Goal: Task Accomplishment & Management: Manage account settings

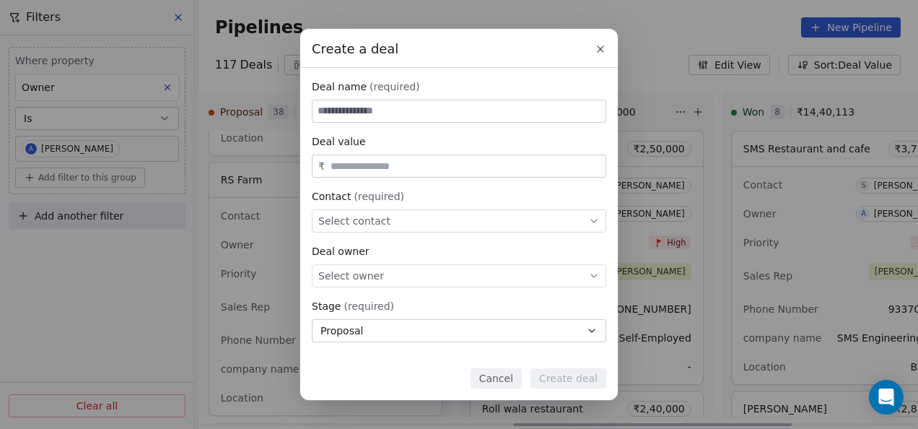
scroll to position [3524, 0]
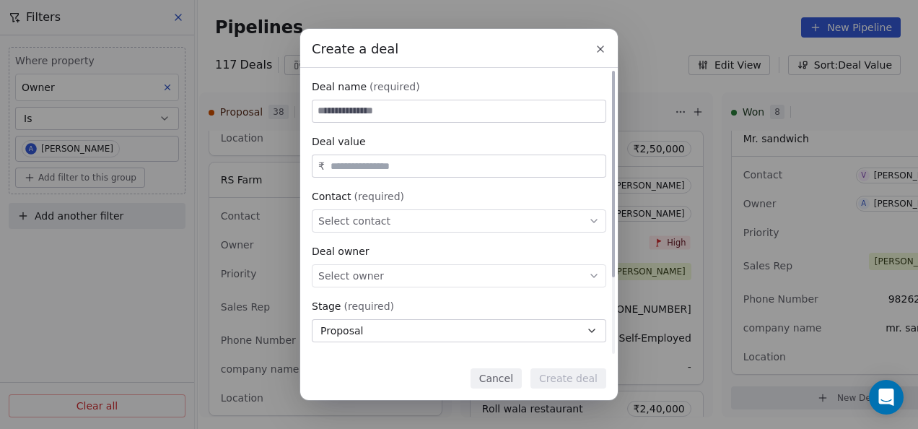
click at [374, 228] on span "Select contact" at bounding box center [354, 221] width 72 height 14
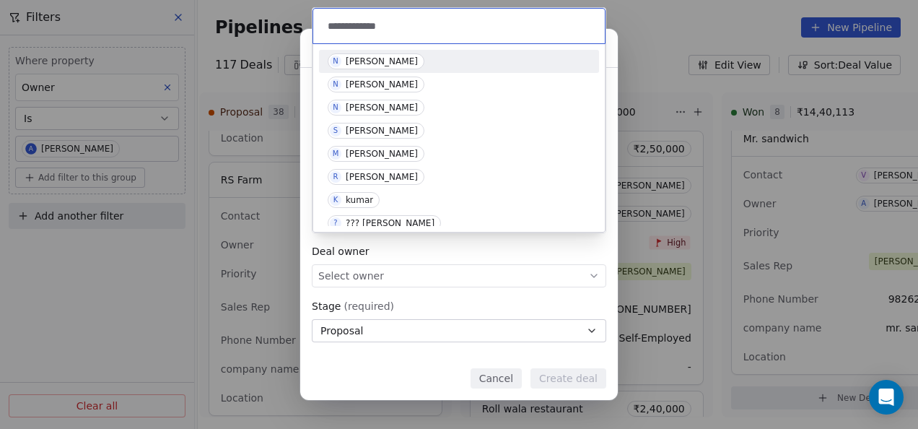
type input "**********"
click at [373, 64] on div "[PERSON_NAME]" at bounding box center [382, 61] width 72 height 10
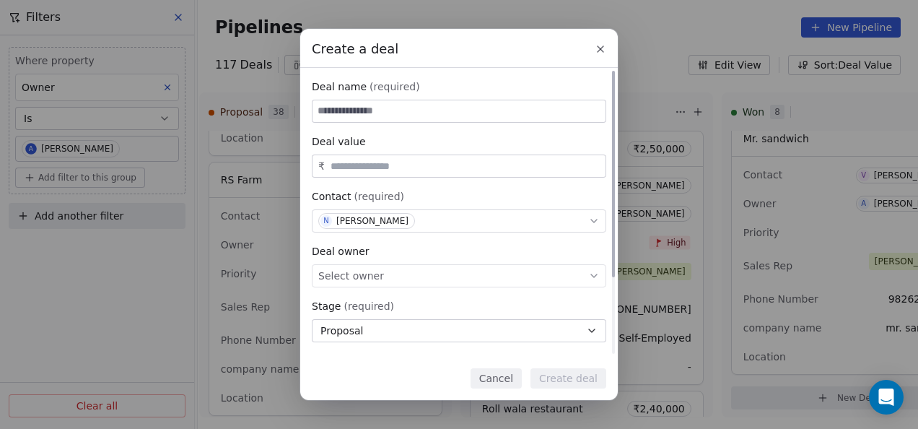
click at [339, 116] on input at bounding box center [459, 111] width 293 height 22
paste input "**********"
type input "**********"
click at [338, 170] on input "text" at bounding box center [465, 166] width 275 height 11
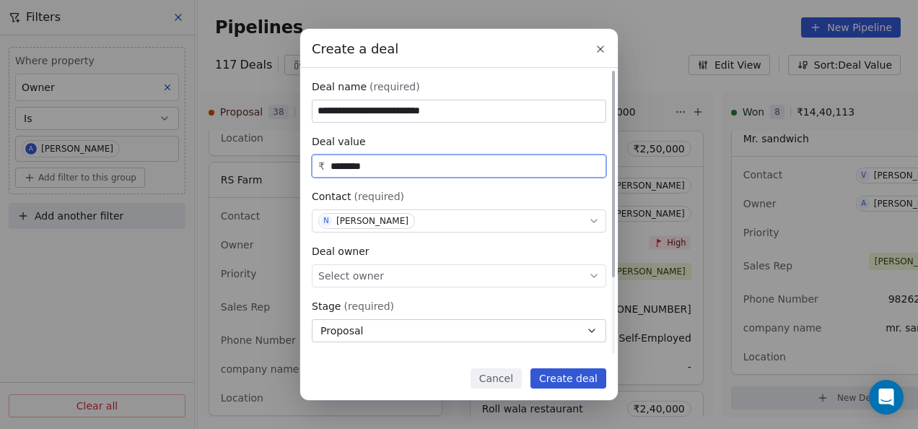
click at [370, 271] on span "Select owner" at bounding box center [351, 276] width 66 height 14
type input "********"
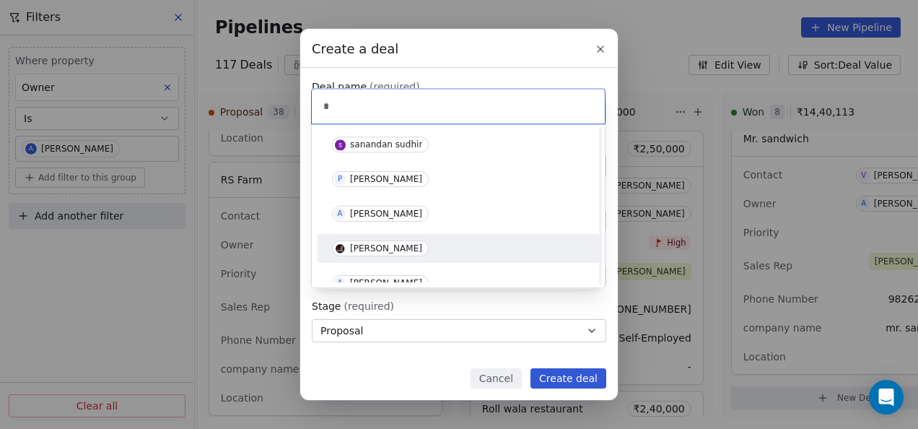
scroll to position [72, 0]
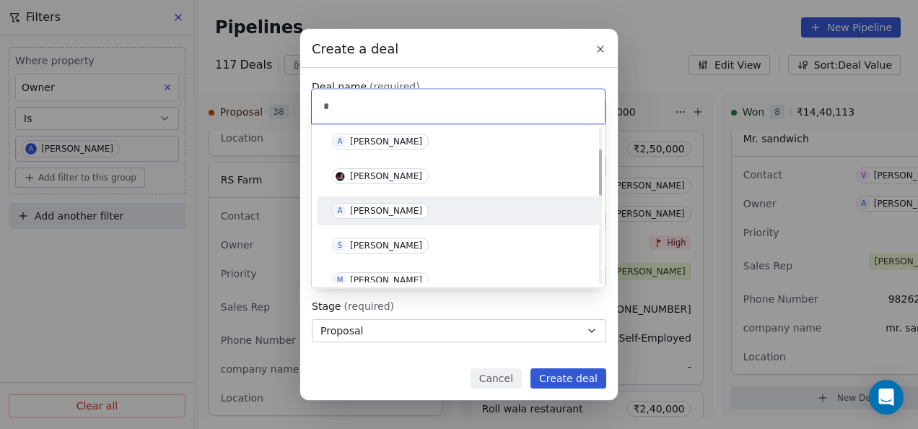
type input "*"
click at [373, 209] on div "[PERSON_NAME]" at bounding box center [386, 211] width 72 height 10
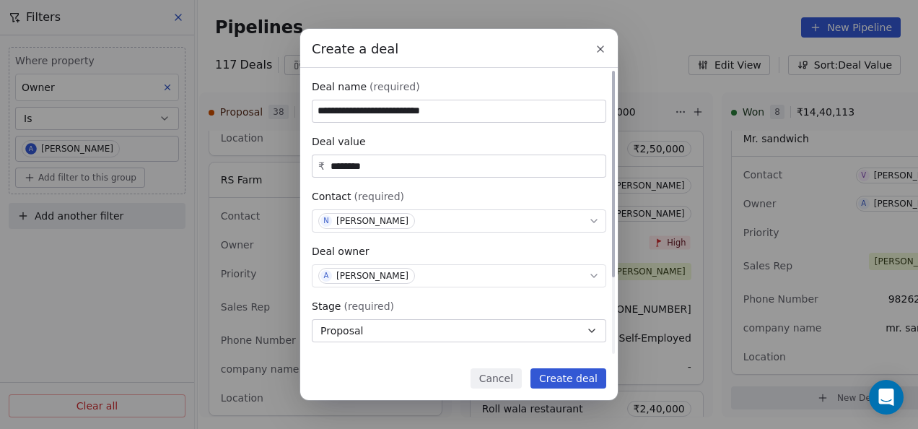
click at [385, 326] on button "Proposal" at bounding box center [459, 330] width 295 height 23
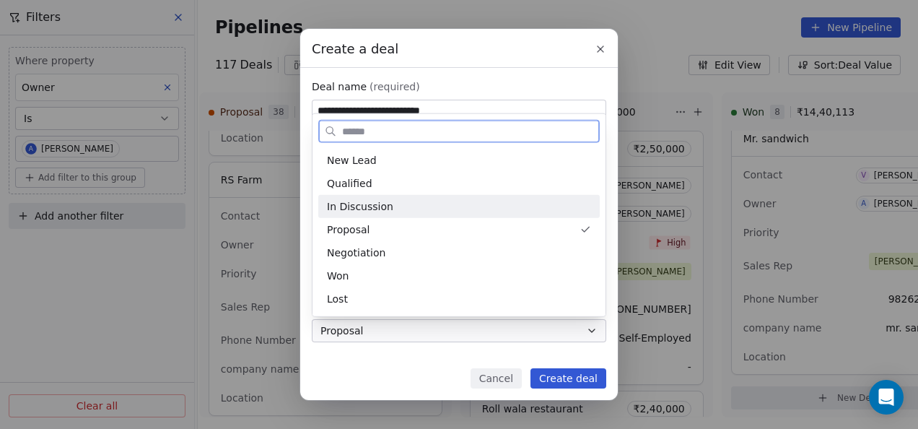
click at [365, 205] on span "In Discussion" at bounding box center [360, 206] width 66 height 15
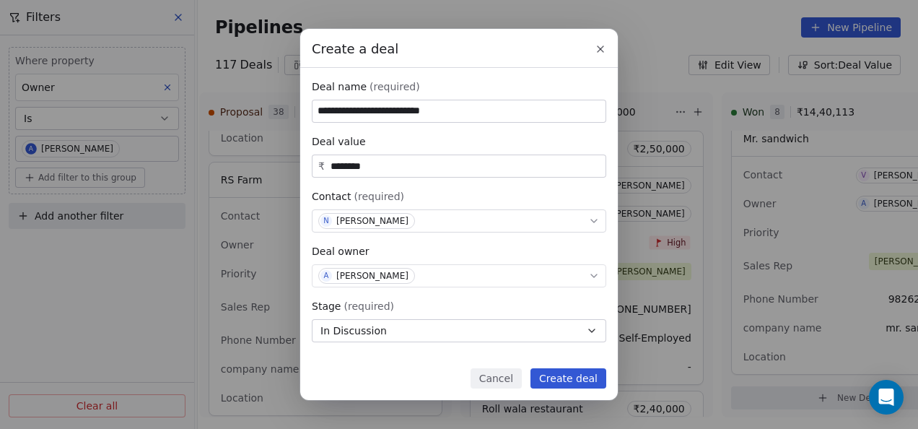
click at [557, 377] on button "Create deal" at bounding box center [569, 378] width 76 height 20
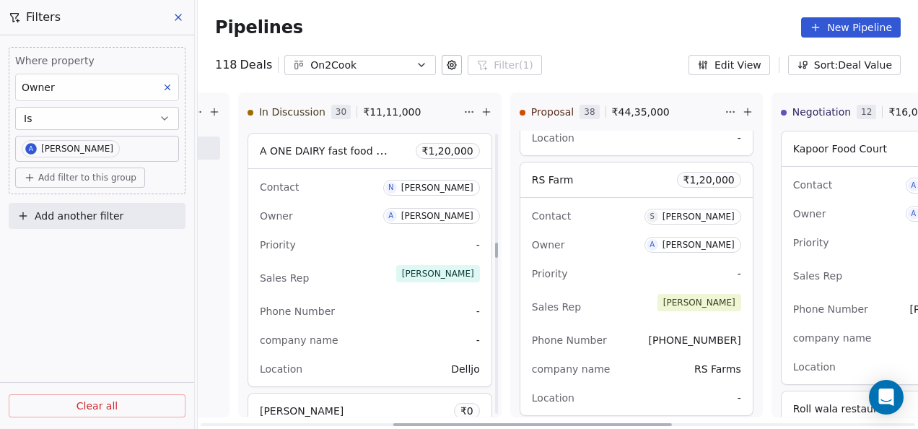
scroll to position [2013, 0]
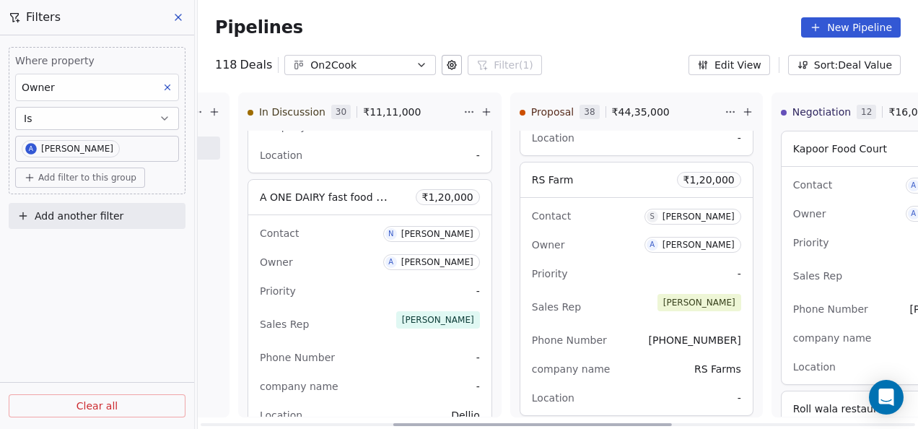
click at [364, 283] on div "Priority -" at bounding box center [370, 290] width 220 height 23
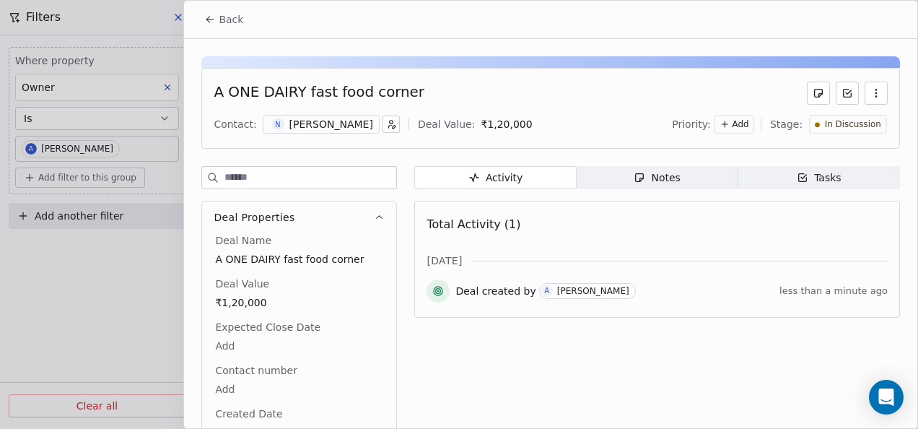
click at [340, 125] on div "[PERSON_NAME]" at bounding box center [331, 124] width 84 height 14
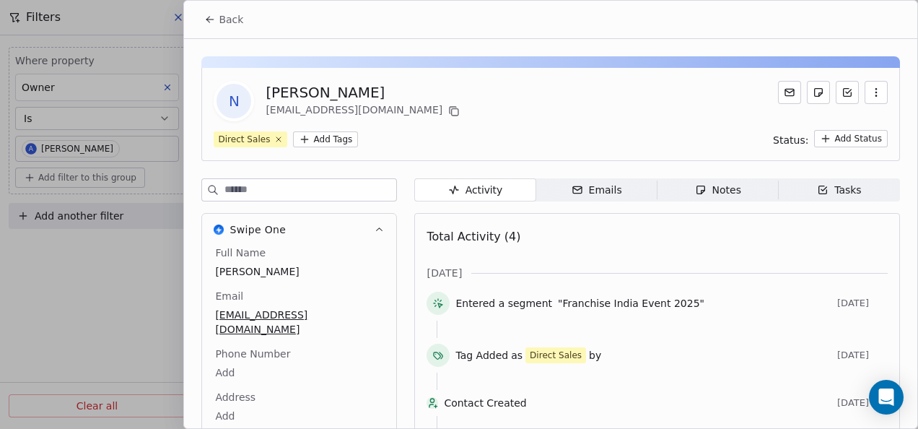
click at [215, 25] on icon at bounding box center [210, 20] width 12 height 12
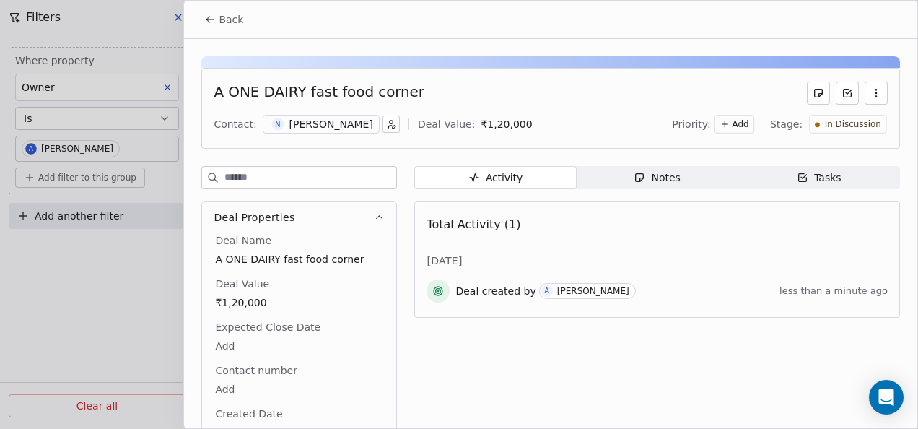
click at [388, 126] on icon "button" at bounding box center [389, 127] width 3 height 3
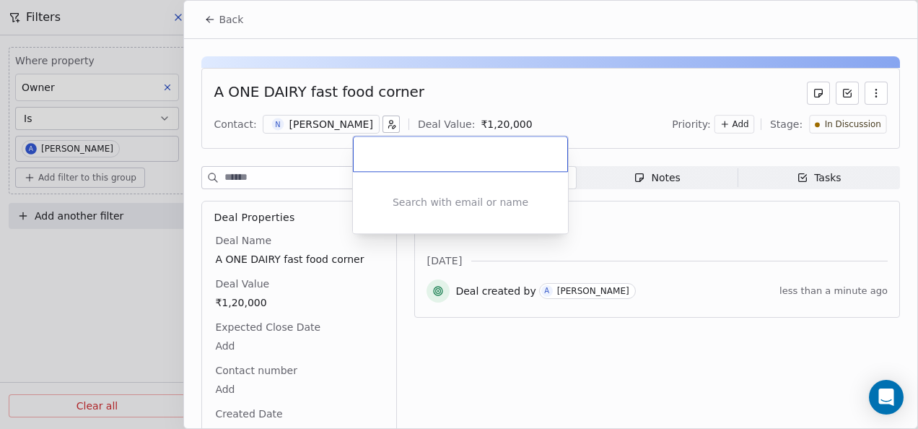
type input "**********"
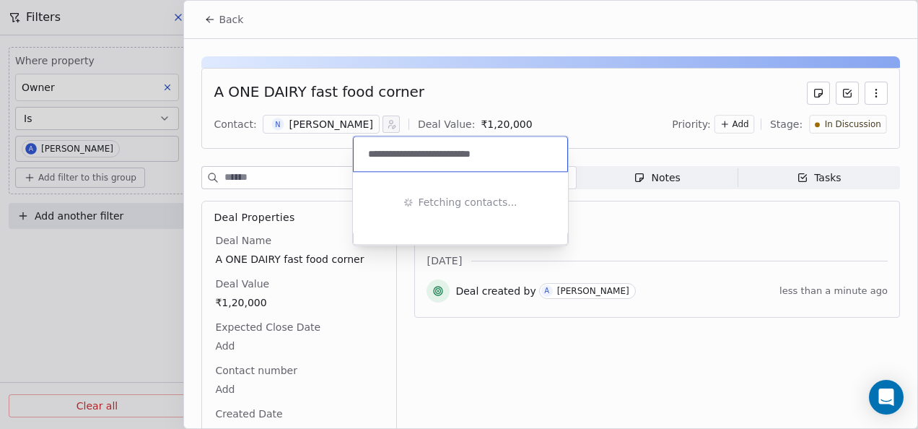
click at [370, 153] on input "**********" at bounding box center [461, 154] width 193 height 16
click at [368, 153] on input "**********" at bounding box center [461, 154] width 193 height 16
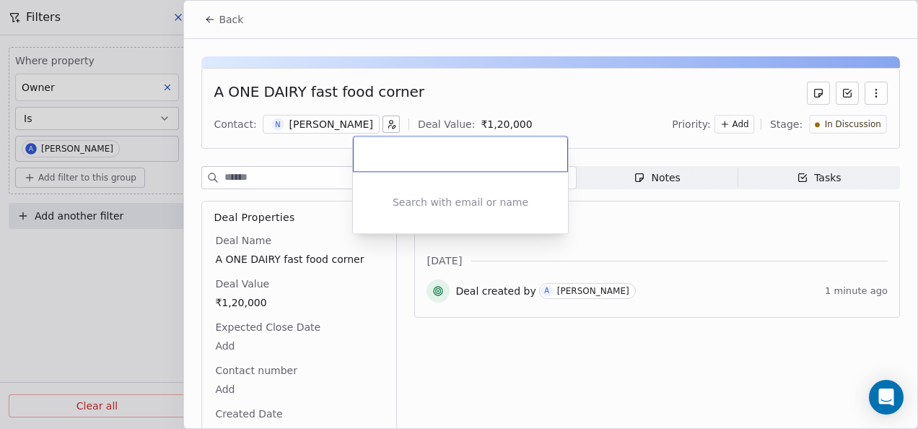
paste input "**********"
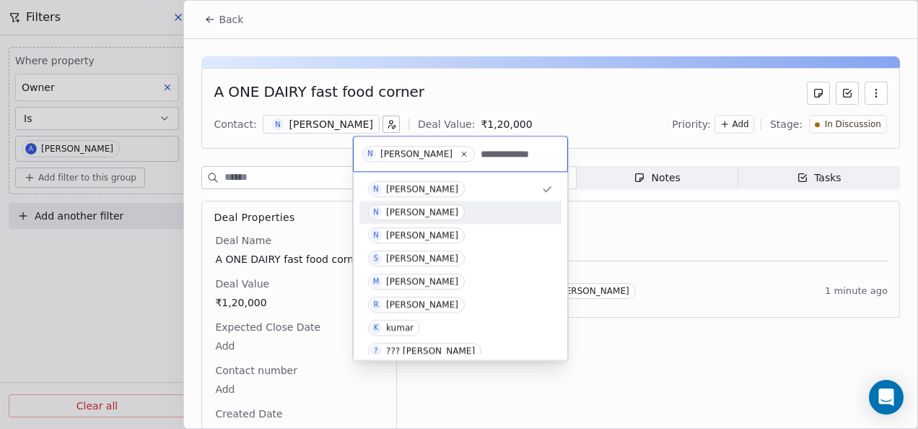
type input "**********"
click at [445, 215] on div "N [PERSON_NAME]" at bounding box center [460, 212] width 185 height 16
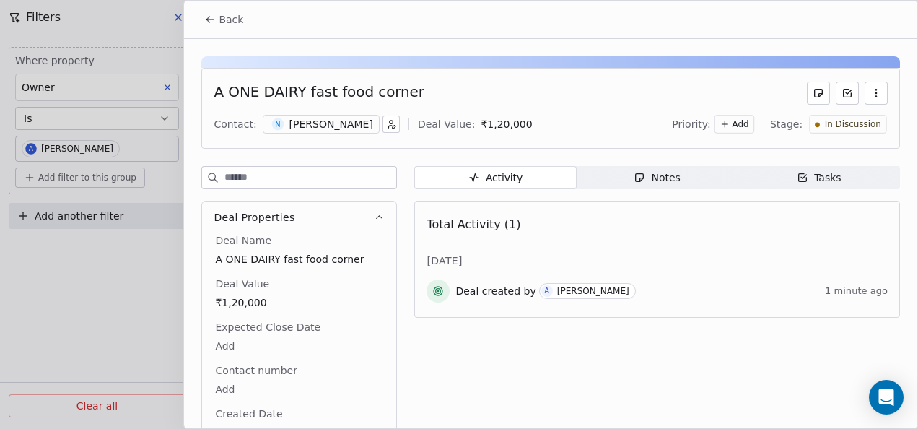
click at [320, 123] on div "[PERSON_NAME]" at bounding box center [331, 124] width 84 height 14
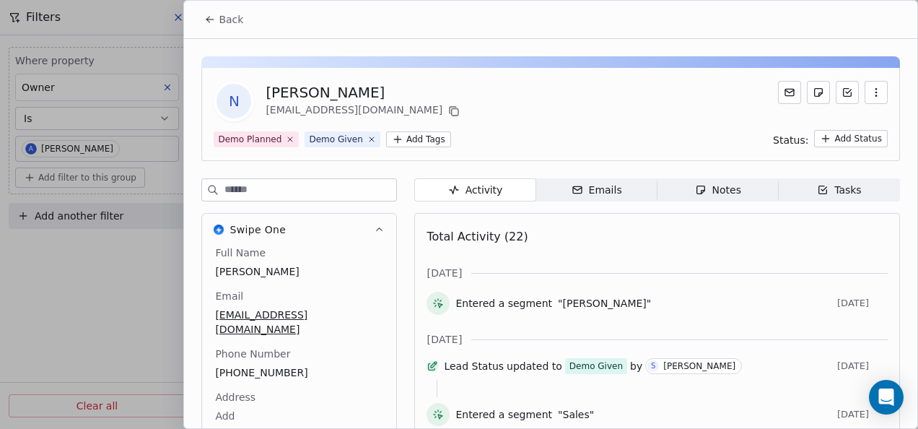
click at [206, 10] on button "Back" at bounding box center [224, 19] width 56 height 26
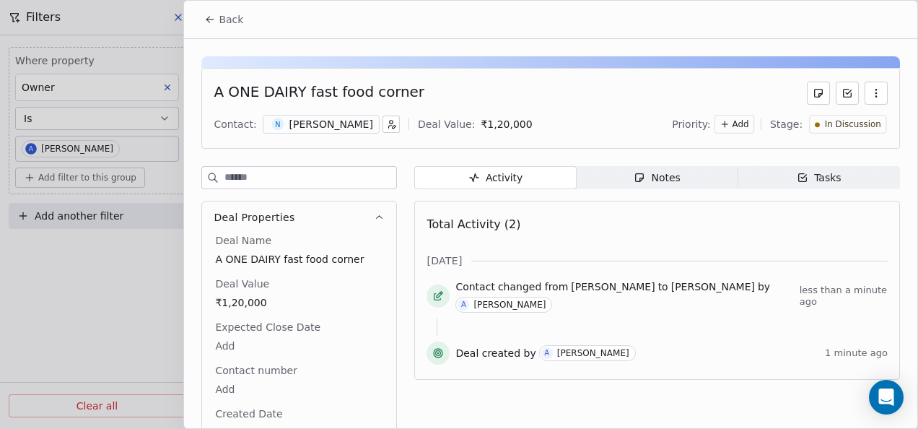
click at [393, 128] on icon "button" at bounding box center [394, 127] width 3 height 3
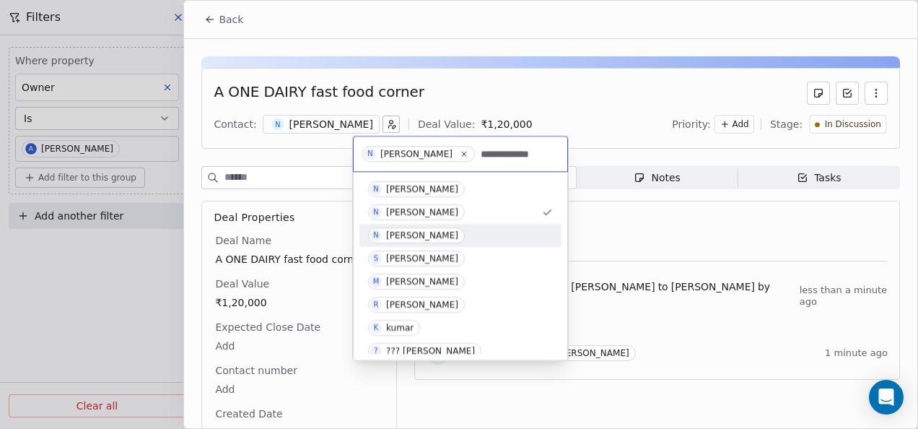
click at [423, 227] on span "N [PERSON_NAME]" at bounding box center [416, 235] width 97 height 16
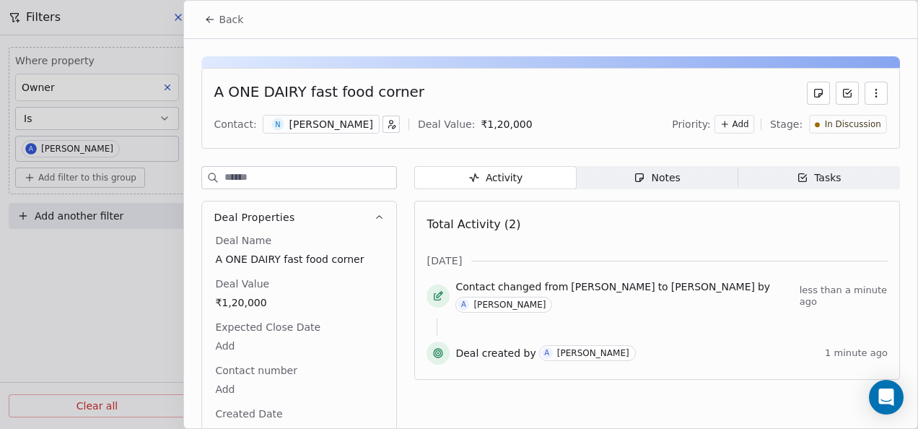
click at [301, 129] on div "[PERSON_NAME]" at bounding box center [331, 124] width 84 height 14
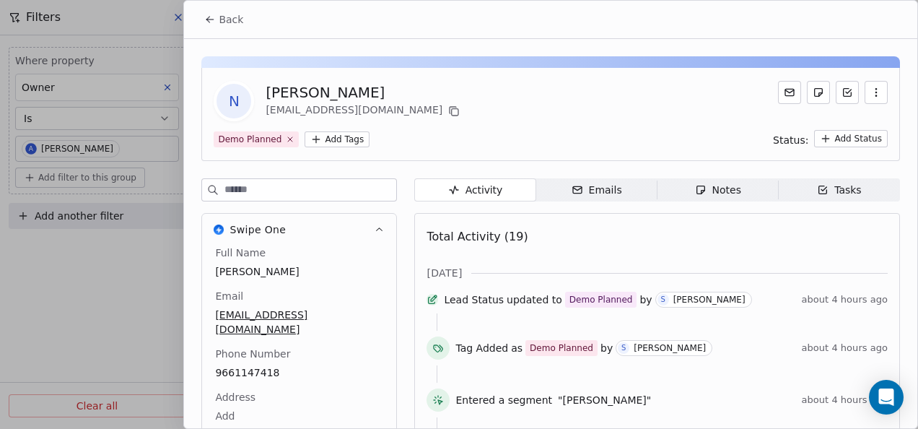
click at [352, 139] on html "On2Cook India Pvt. Ltd. Contacts People Marketing Workflows Campaigns Metrics &…" at bounding box center [459, 214] width 918 height 429
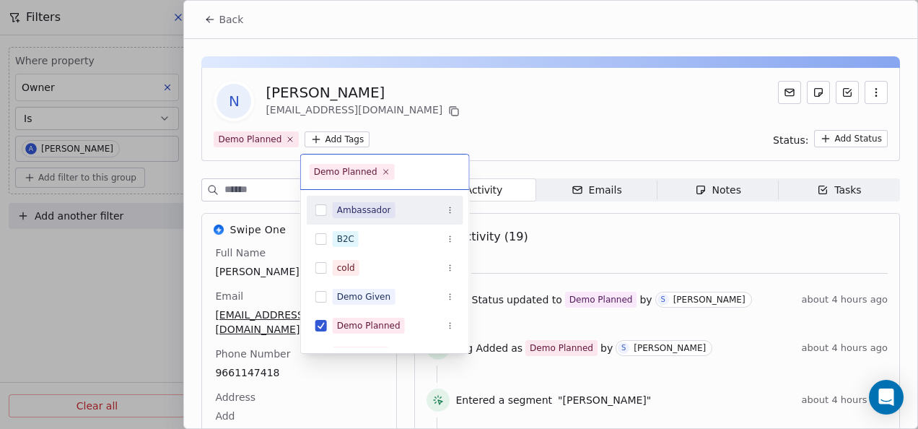
click at [494, 113] on html "On2Cook India Pvt. Ltd. Contacts People Marketing Workflows Campaigns Metrics &…" at bounding box center [459, 214] width 918 height 429
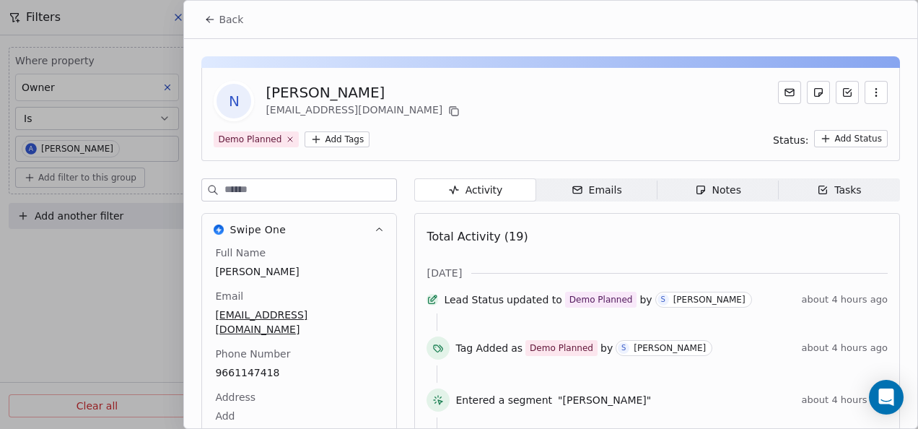
click at [222, 23] on span "Back" at bounding box center [231, 19] width 25 height 14
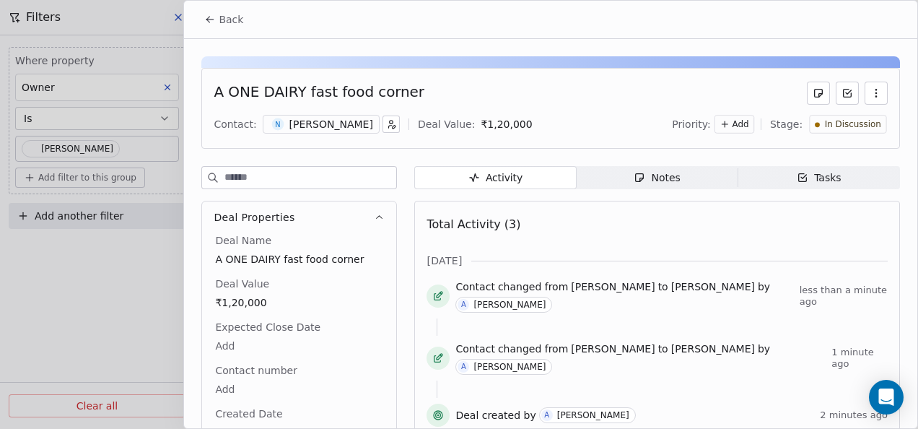
click at [208, 32] on button "Back" at bounding box center [224, 19] width 56 height 26
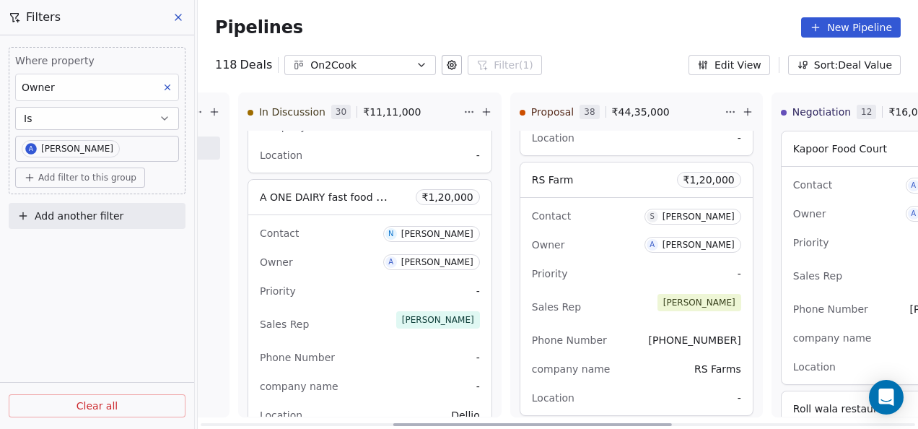
click at [408, 281] on div "Priority -" at bounding box center [370, 290] width 220 height 23
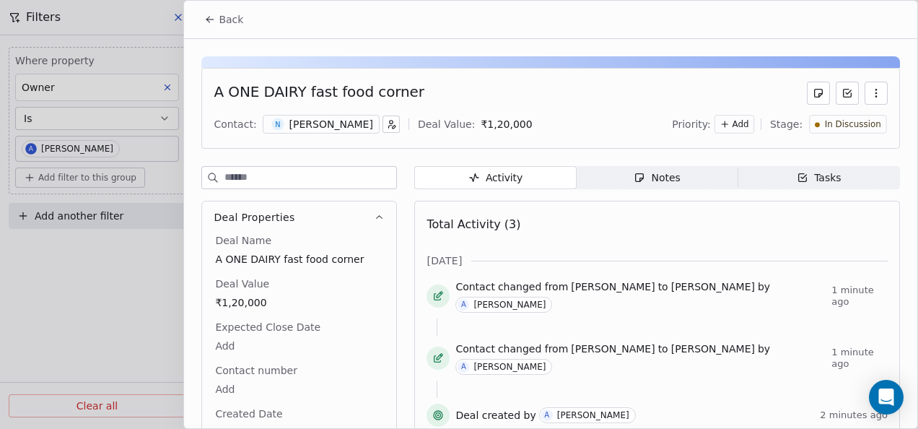
click at [627, 176] on span "Notes Notes" at bounding box center [658, 177] width 162 height 23
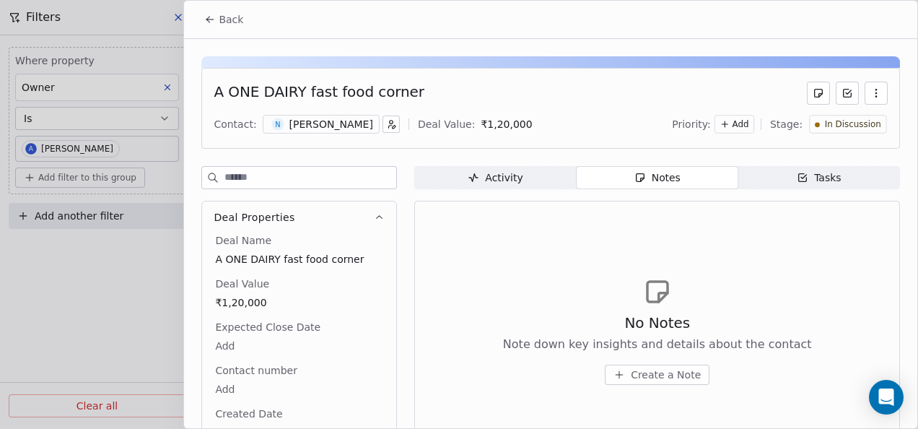
click at [635, 367] on span "Create a Note" at bounding box center [666, 374] width 70 height 14
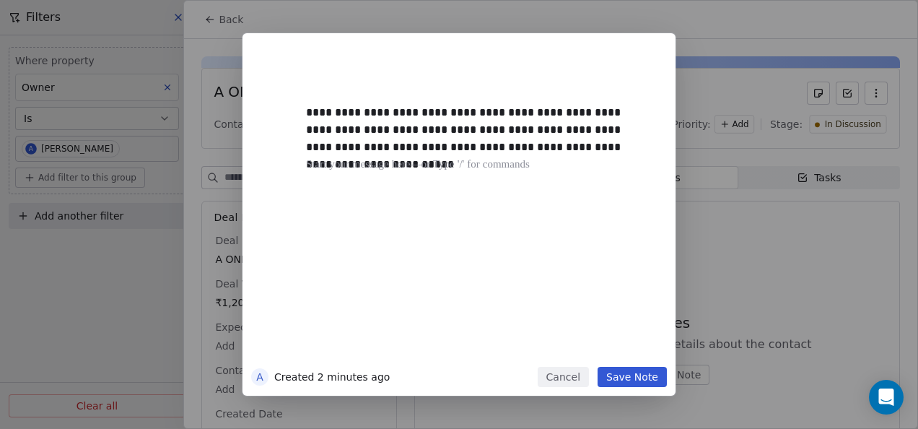
click at [628, 378] on button "Save Note" at bounding box center [632, 377] width 69 height 20
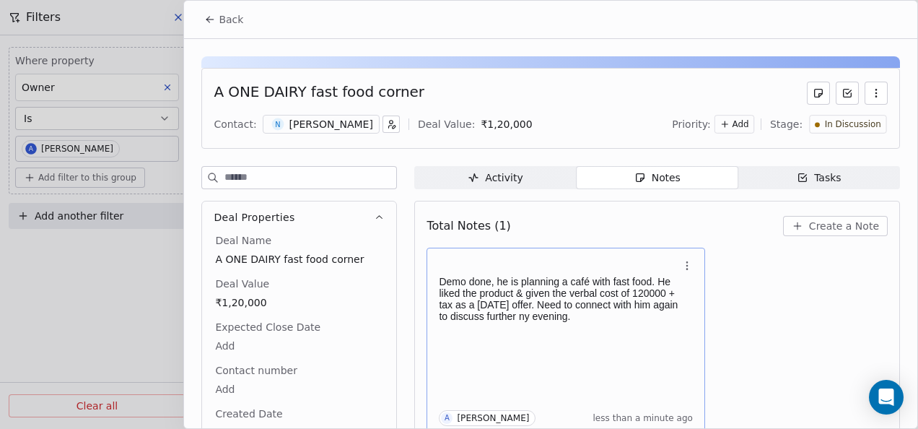
click at [624, 309] on p "Demo done, he is planning a café with fast food. He liked the product & given t…" at bounding box center [559, 299] width 240 height 46
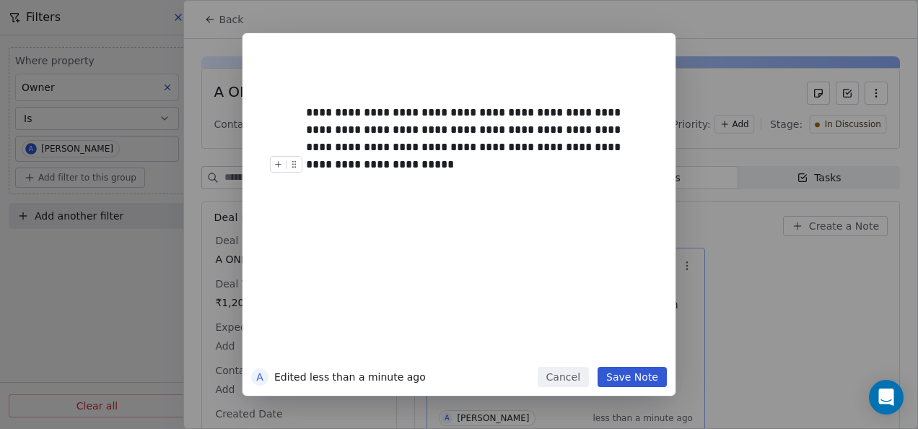
click at [625, 372] on button "Save Note" at bounding box center [632, 377] width 69 height 20
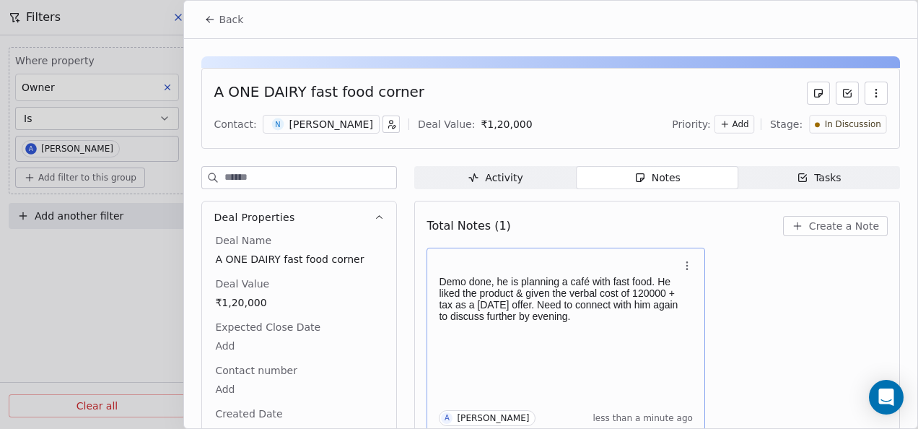
scroll to position [6, 0]
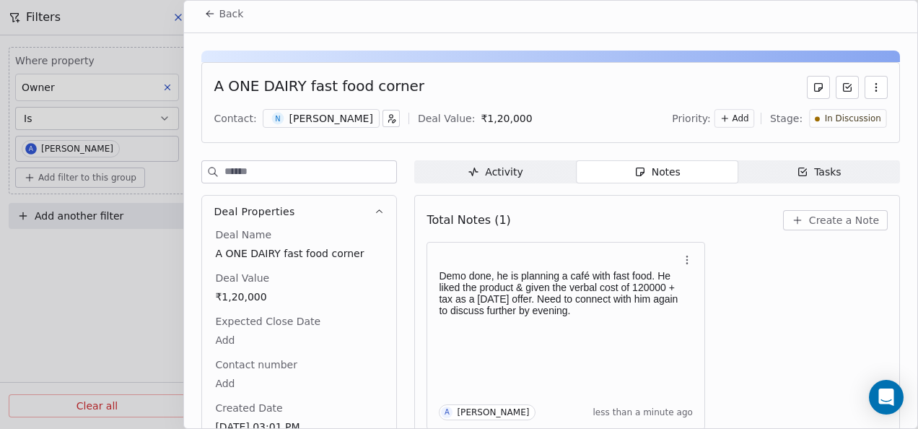
click at [205, 12] on icon at bounding box center [210, 14] width 12 height 12
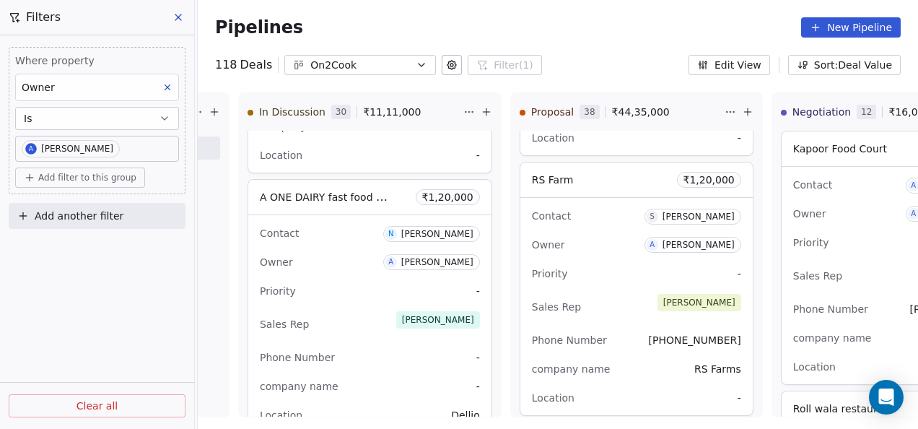
click at [175, 19] on icon at bounding box center [179, 18] width 12 height 12
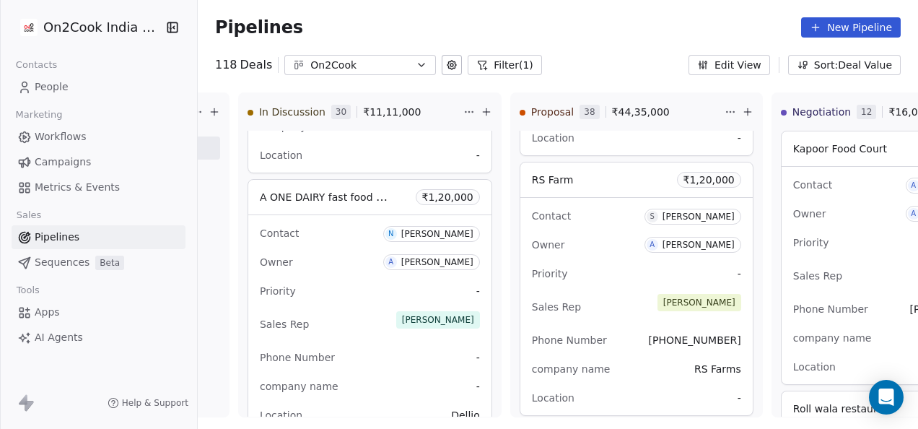
click at [102, 92] on link "People" at bounding box center [99, 87] width 174 height 24
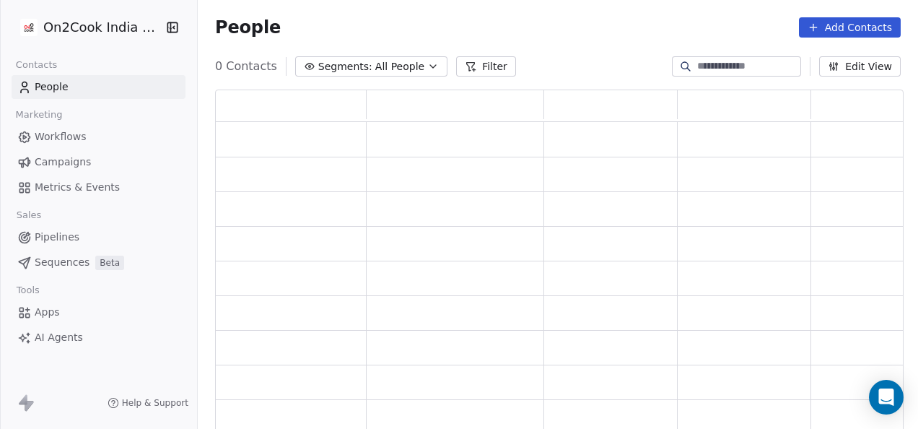
scroll to position [331, 677]
click at [475, 67] on icon at bounding box center [481, 67] width 12 height 12
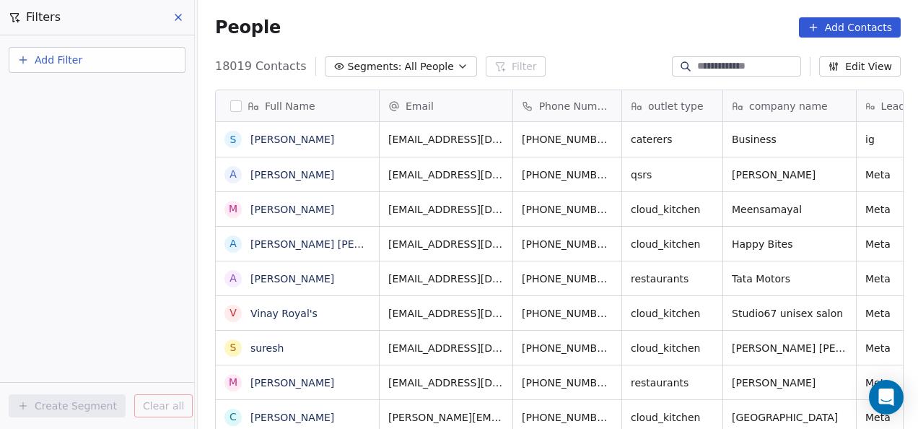
click at [81, 61] on button "Add Filter" at bounding box center [97, 60] width 177 height 26
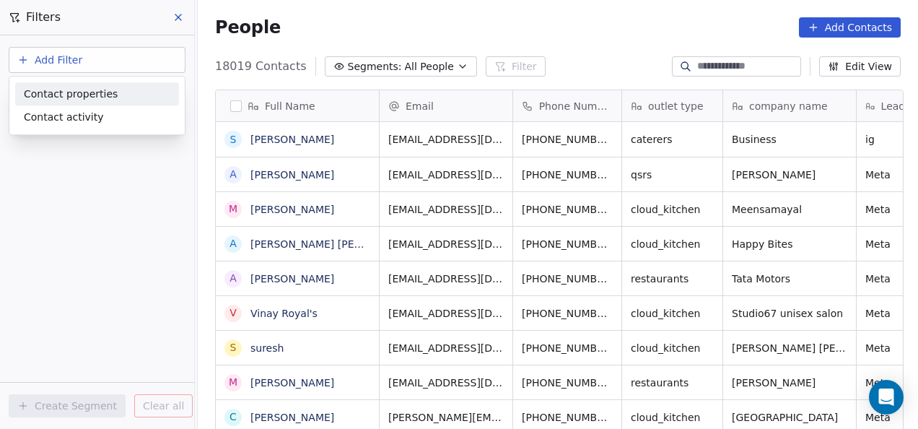
scroll to position [366, 712]
click at [83, 92] on span "Contact properties" at bounding box center [71, 94] width 94 height 15
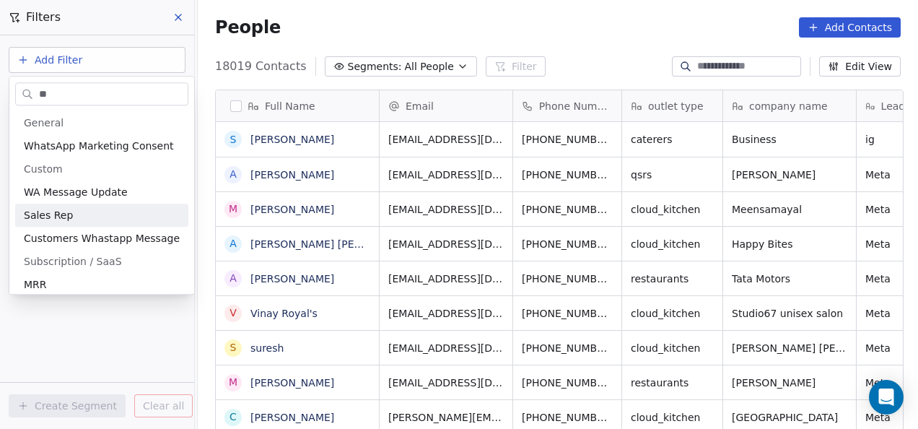
type input "**"
click at [87, 206] on div "Sales Rep" at bounding box center [101, 215] width 173 height 23
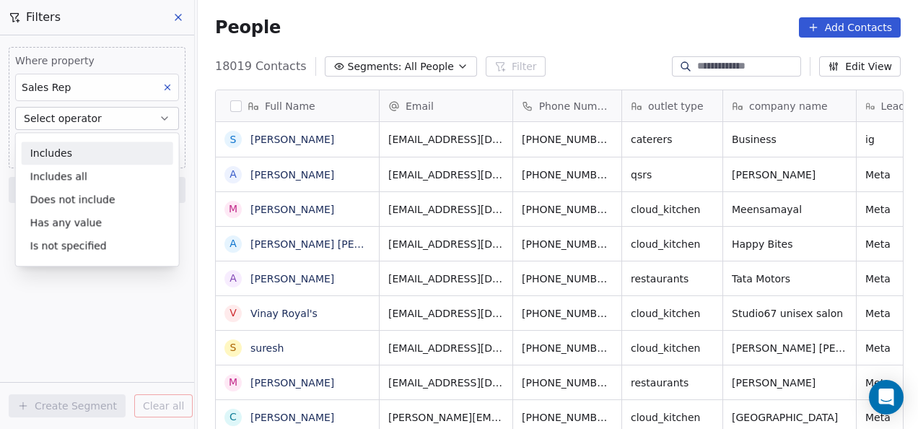
click at [90, 119] on span "Select operator" at bounding box center [63, 118] width 78 height 14
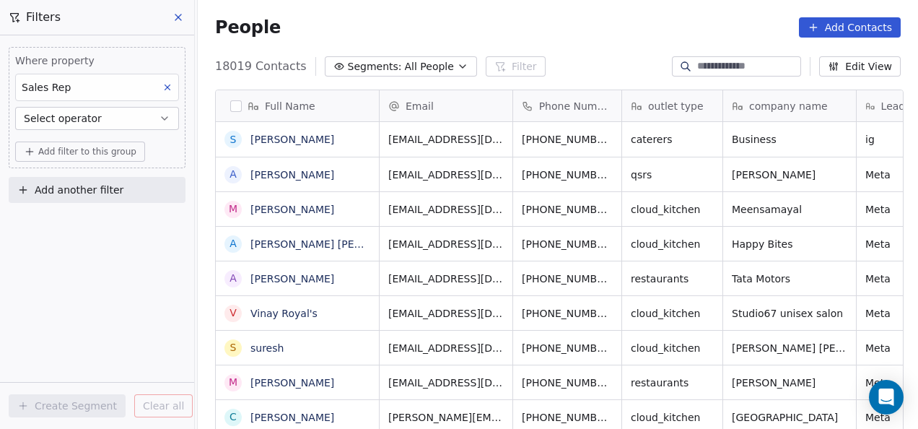
click at [90, 119] on span "Select operator" at bounding box center [63, 118] width 78 height 14
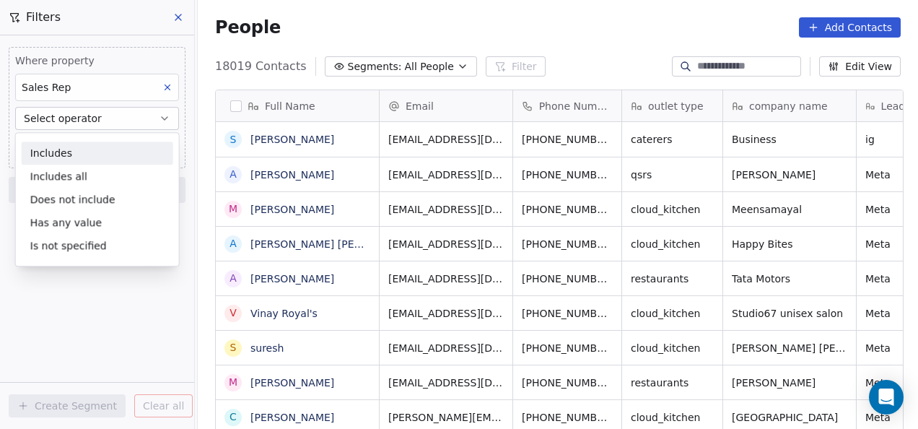
click at [85, 141] on div "Includes Includes all Does not include Has any value Is not specified" at bounding box center [97, 199] width 165 height 134
click at [84, 150] on div "Includes" at bounding box center [98, 153] width 152 height 23
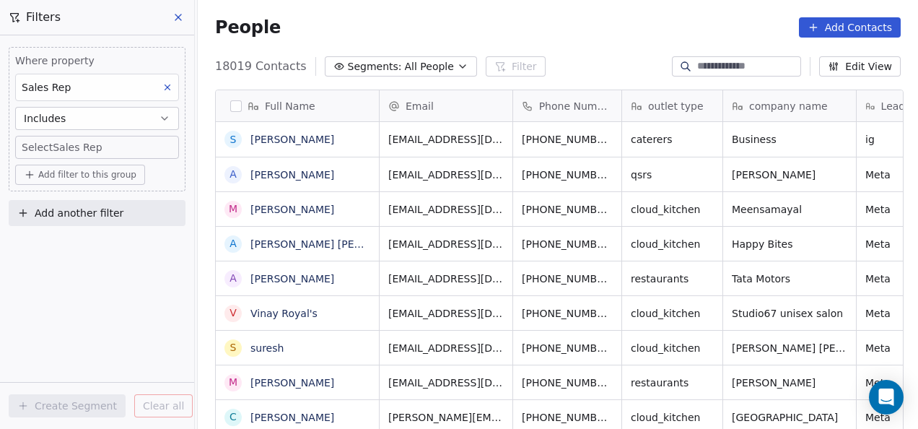
click at [85, 146] on body "On2Cook India Pvt. Ltd. Contacts People Marketing Workflows Campaigns Metrics &…" at bounding box center [459, 214] width 918 height 429
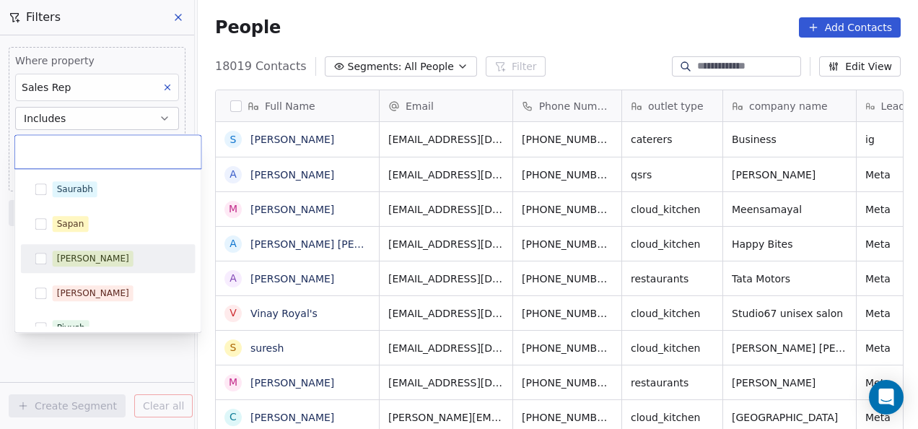
click at [78, 251] on span "[PERSON_NAME]" at bounding box center [93, 259] width 81 height 16
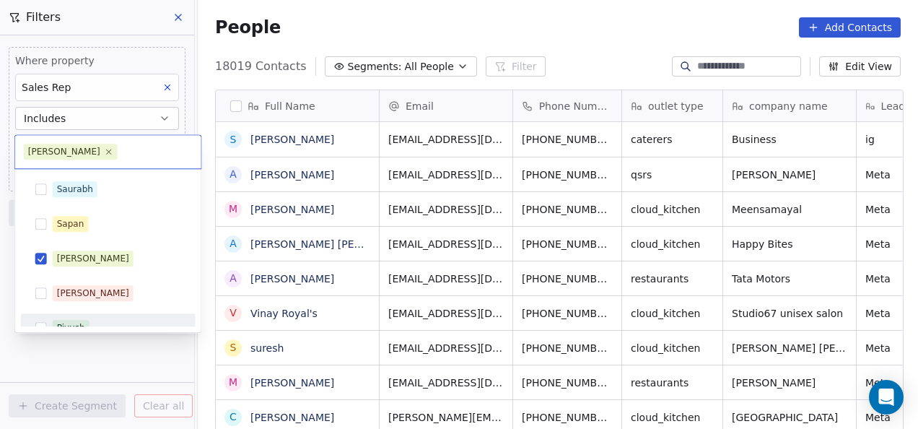
click at [121, 349] on html "On2Cook India Pvt. Ltd. Contacts People Marketing Workflows Campaigns Metrics &…" at bounding box center [459, 214] width 918 height 429
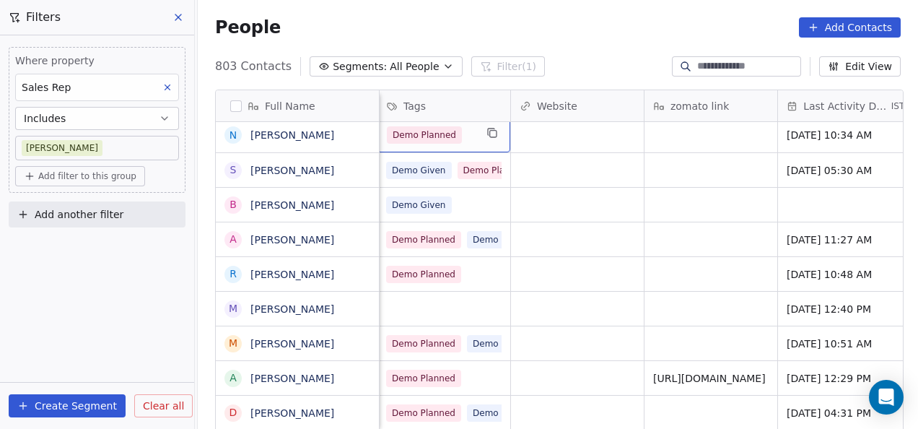
scroll to position [0, 0]
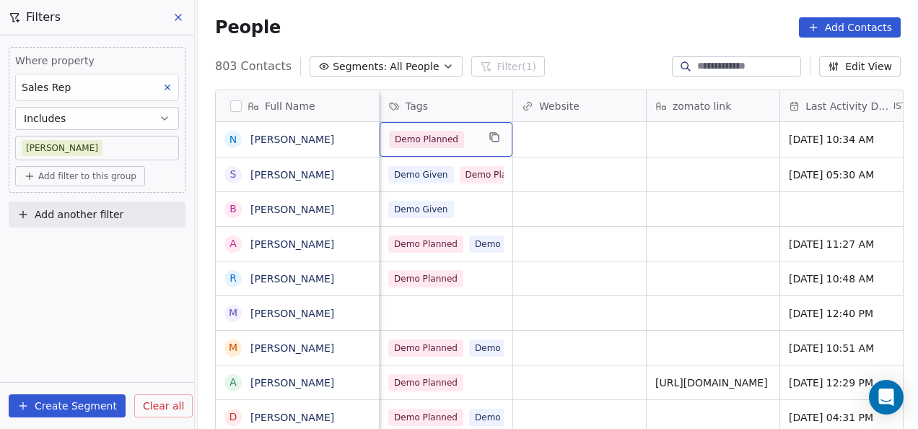
drag, startPoint x: 458, startPoint y: 144, endPoint x: 465, endPoint y: 139, distance: 8.4
click at [465, 139] on div "Demo Planned" at bounding box center [433, 139] width 88 height 17
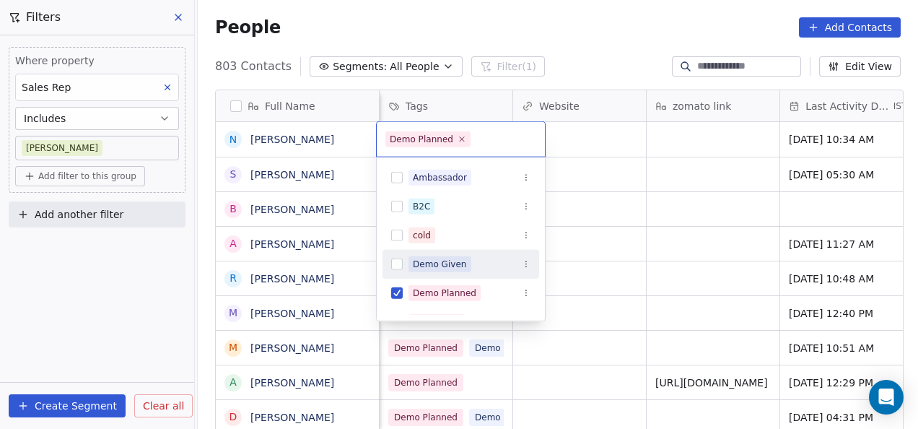
click at [431, 271] on div "Demo Given" at bounding box center [461, 264] width 157 height 23
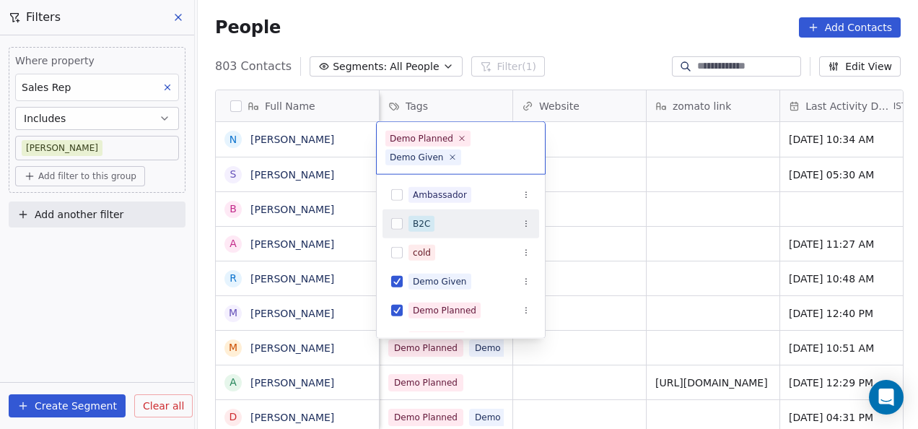
click at [586, 212] on html "On2Cook India Pvt. Ltd. Contacts People Marketing Workflows Campaigns Metrics &…" at bounding box center [459, 214] width 918 height 429
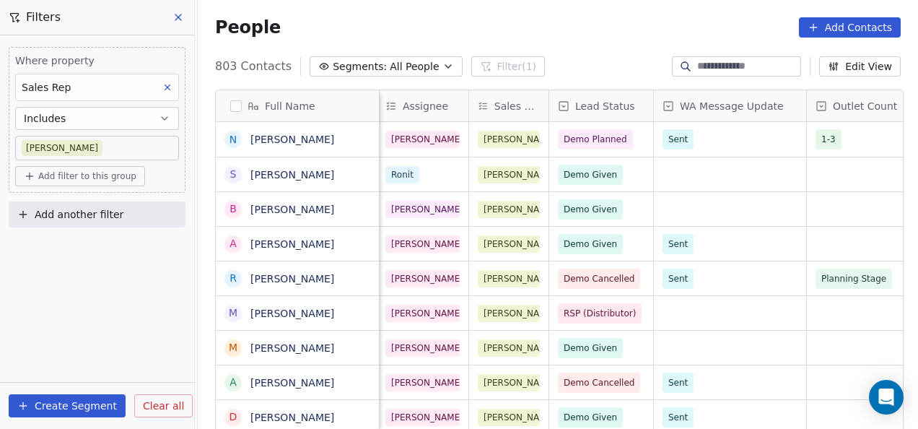
scroll to position [0, 944]
click at [586, 142] on span "Demo Planned" at bounding box center [597, 139] width 64 height 14
click at [587, 139] on span "Demo Planned" at bounding box center [597, 139] width 64 height 14
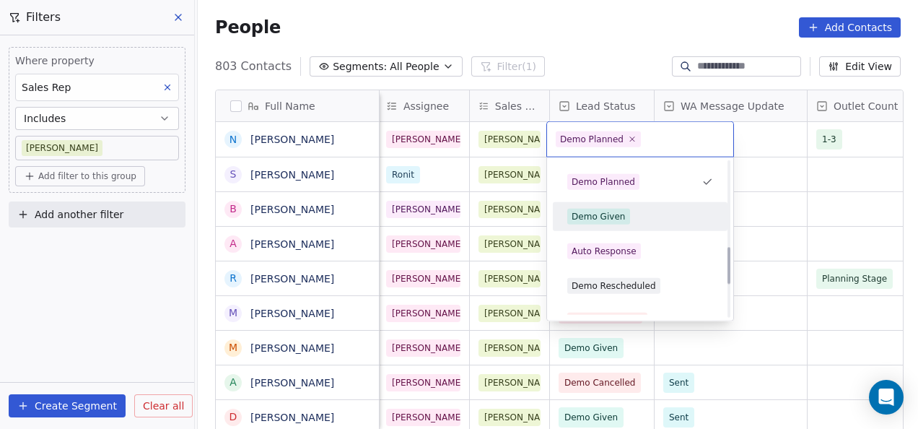
scroll to position [361, 0]
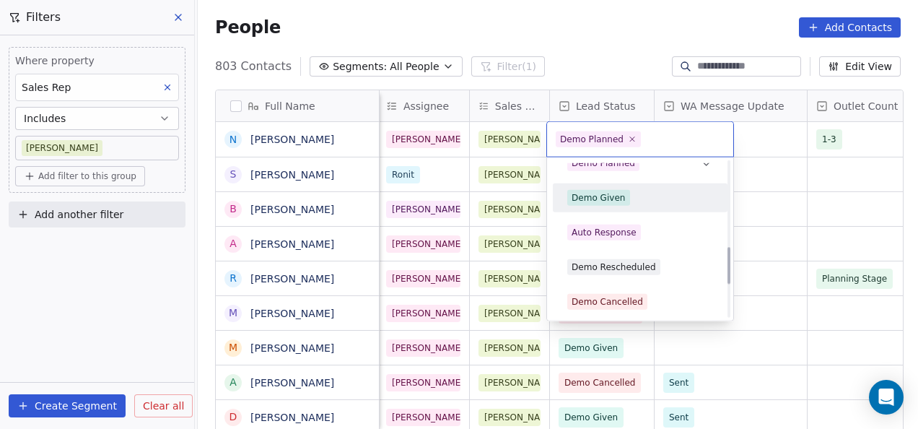
click at [593, 201] on div "Demo Given" at bounding box center [599, 197] width 54 height 13
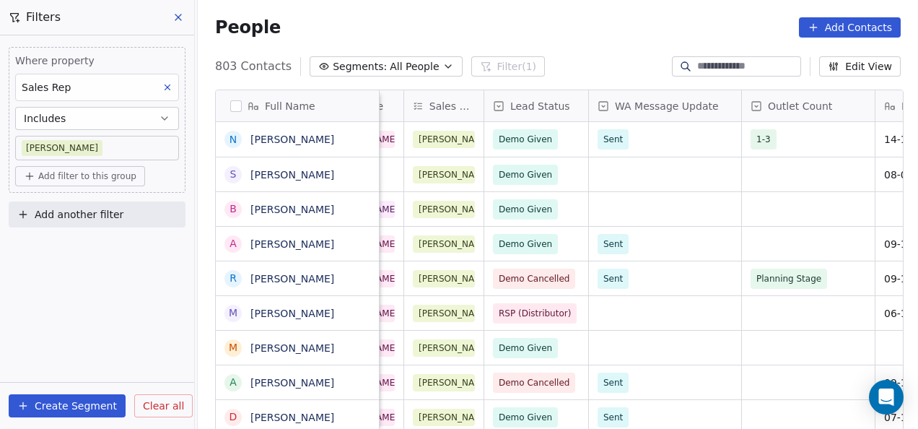
scroll to position [0, 0]
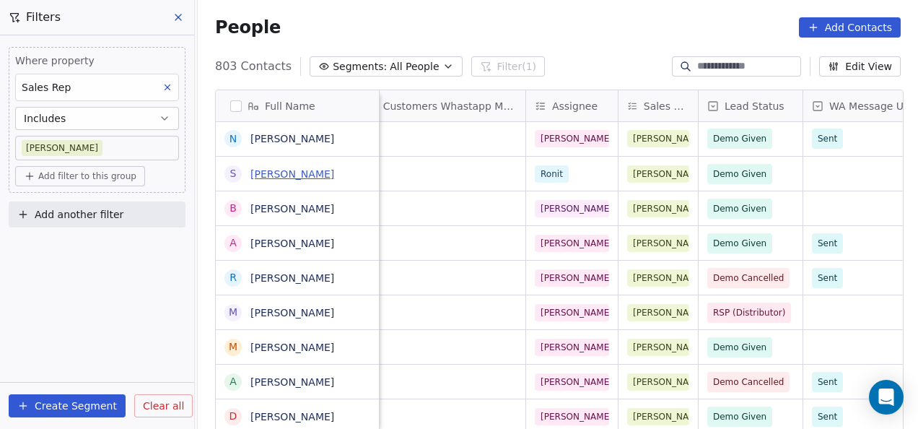
click at [312, 171] on link "[PERSON_NAME]" at bounding box center [293, 174] width 84 height 12
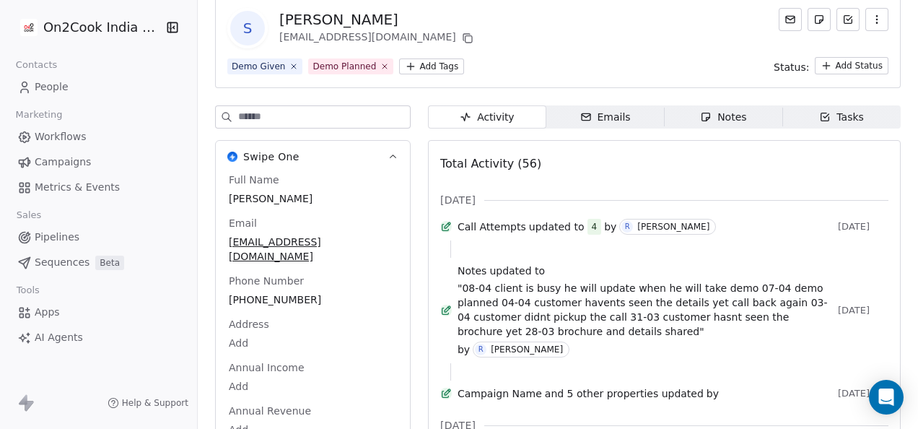
click at [684, 120] on span "Notes Notes" at bounding box center [723, 116] width 118 height 23
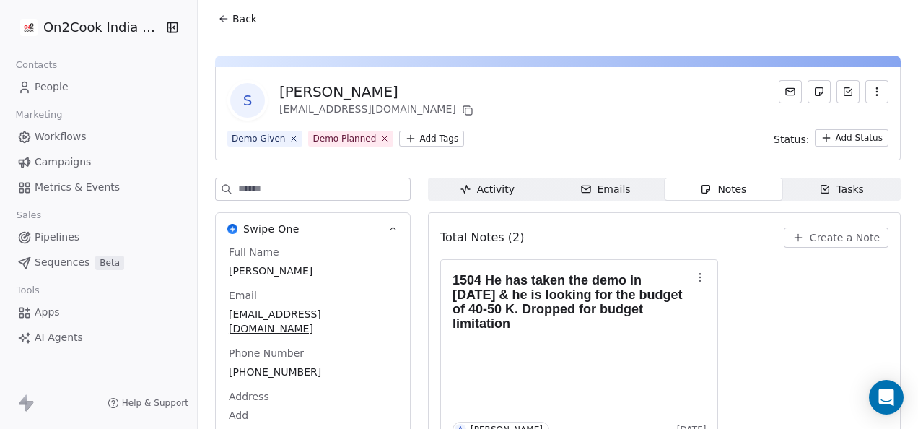
click at [225, 19] on icon at bounding box center [224, 19] width 12 height 12
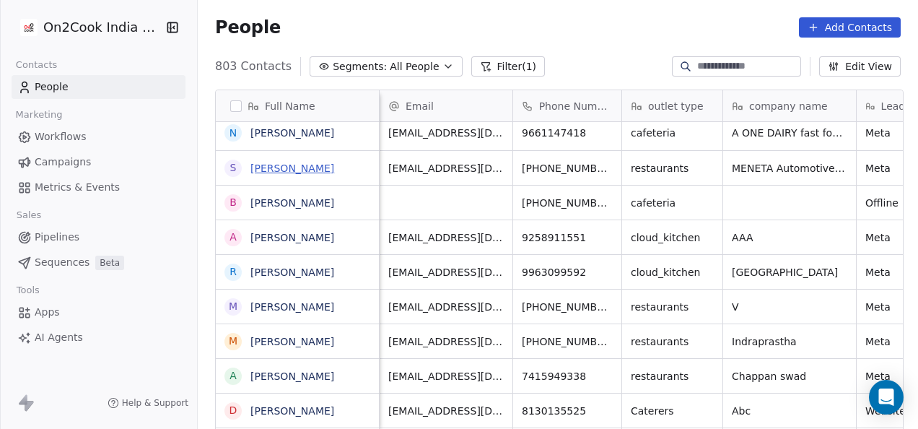
click at [295, 174] on link "[PERSON_NAME]" at bounding box center [293, 168] width 84 height 12
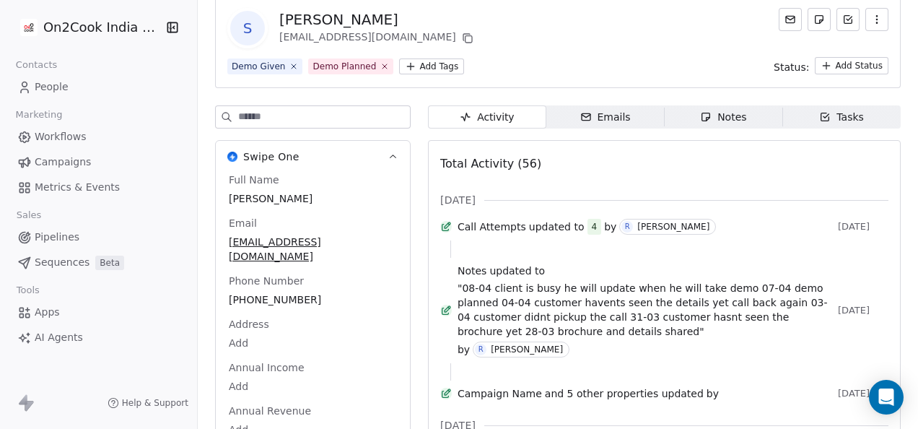
click at [276, 284] on div "Full Name [PERSON_NAME] Email [EMAIL_ADDRESS][DOMAIN_NAME] Phone Number [PHONE_…" at bounding box center [313, 320] width 174 height 295
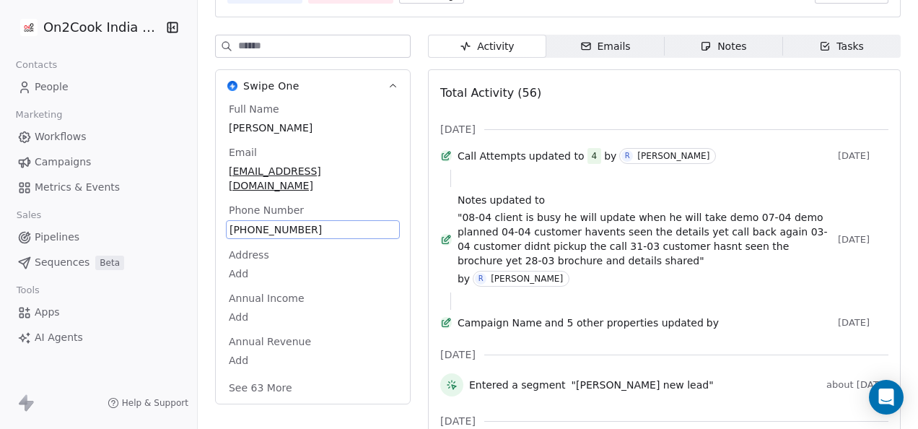
click at [270, 222] on span "[PHONE_NUMBER]" at bounding box center [313, 229] width 167 height 14
click at [270, 212] on input "**********" at bounding box center [304, 223] width 157 height 29
click at [670, 142] on html "On2Cook India Pvt. Ltd. Contacts People Marketing Workflows Campaigns Metrics &…" at bounding box center [459, 214] width 918 height 429
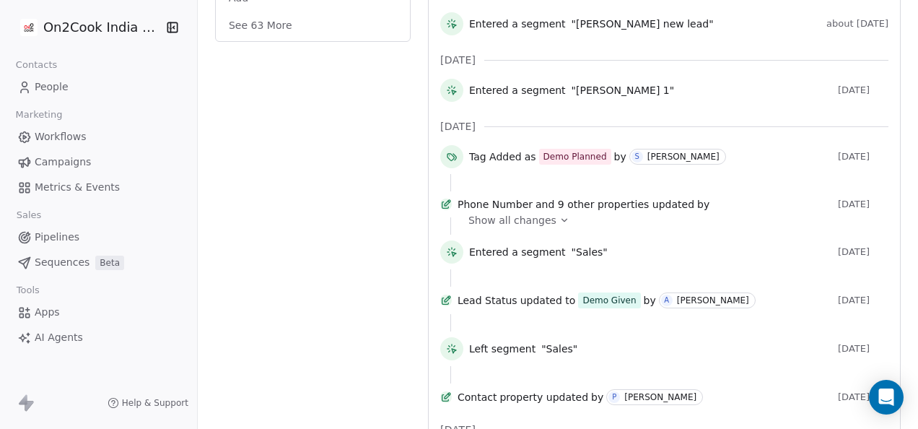
scroll to position [720, 0]
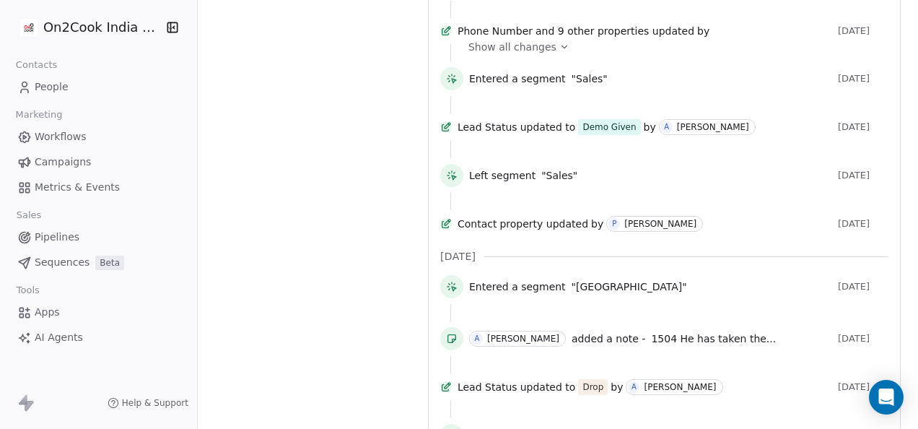
click at [560, 52] on icon at bounding box center [565, 47] width 10 height 10
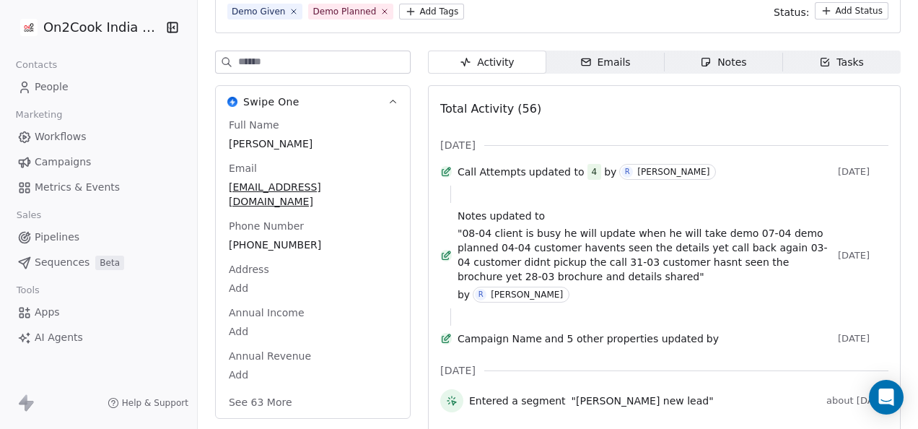
scroll to position [144, 0]
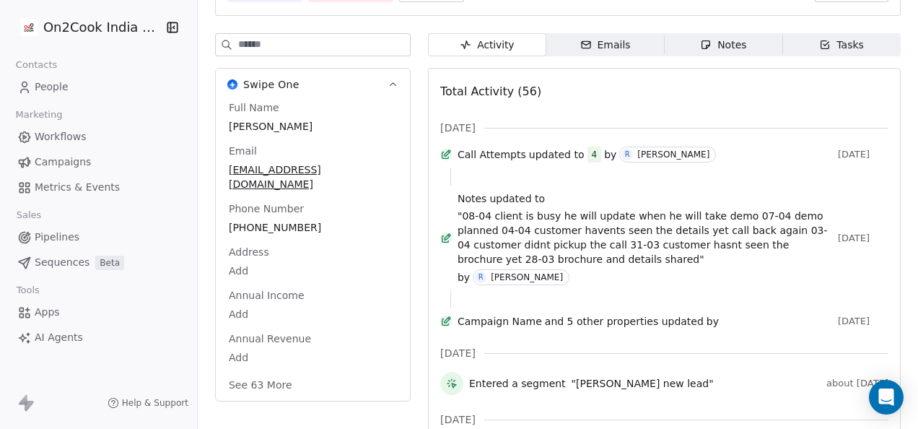
click at [284, 372] on button "See 63 More" at bounding box center [260, 385] width 81 height 26
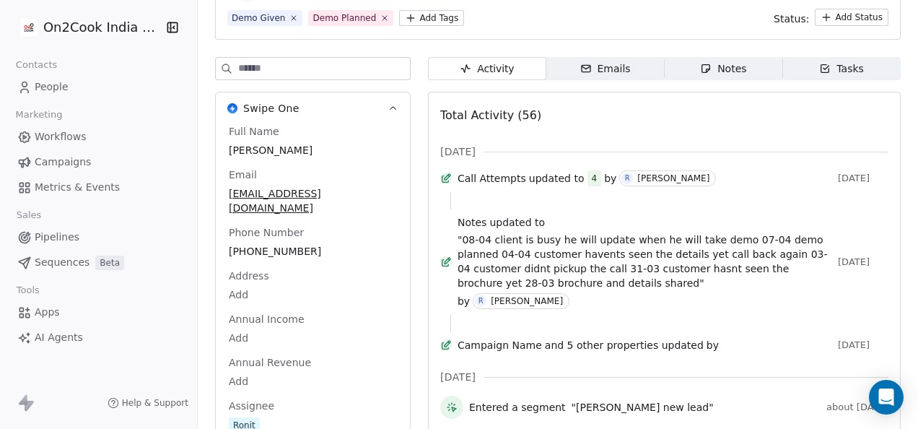
scroll to position [0, 0]
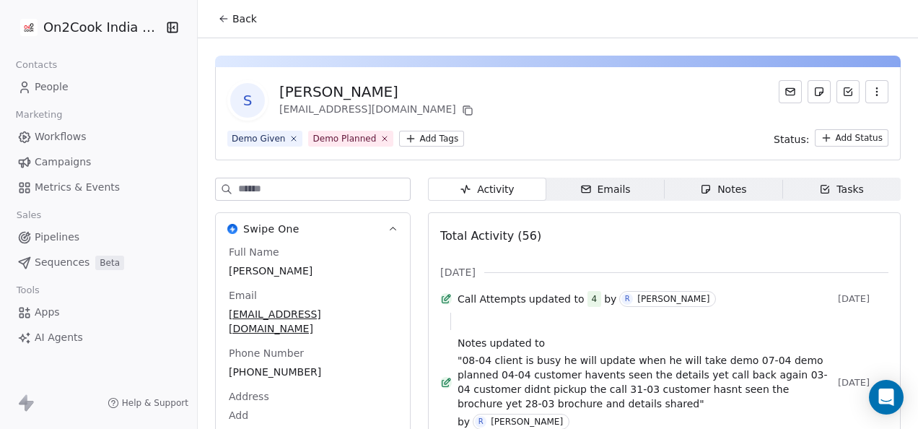
click at [209, 19] on button "Back" at bounding box center [237, 19] width 56 height 26
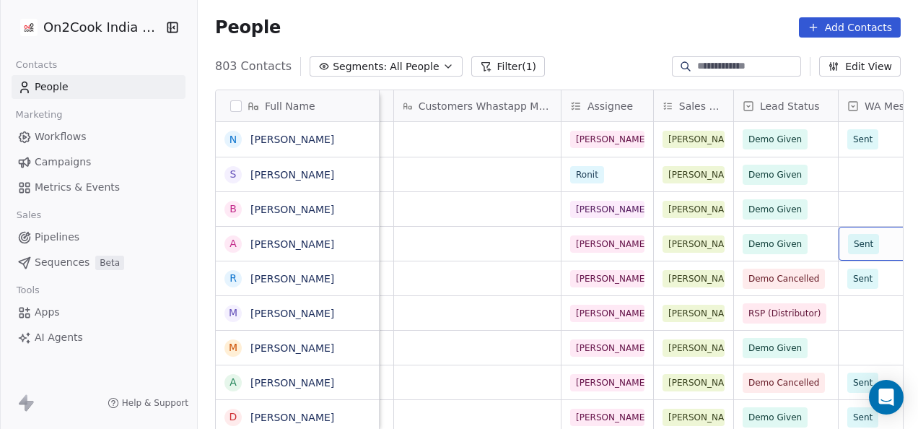
scroll to position [0, 756]
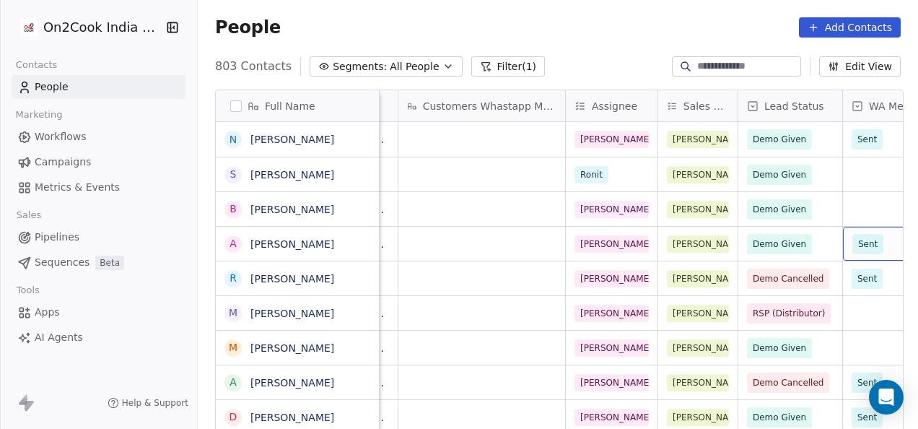
click at [71, 240] on span "Pipelines" at bounding box center [57, 237] width 45 height 15
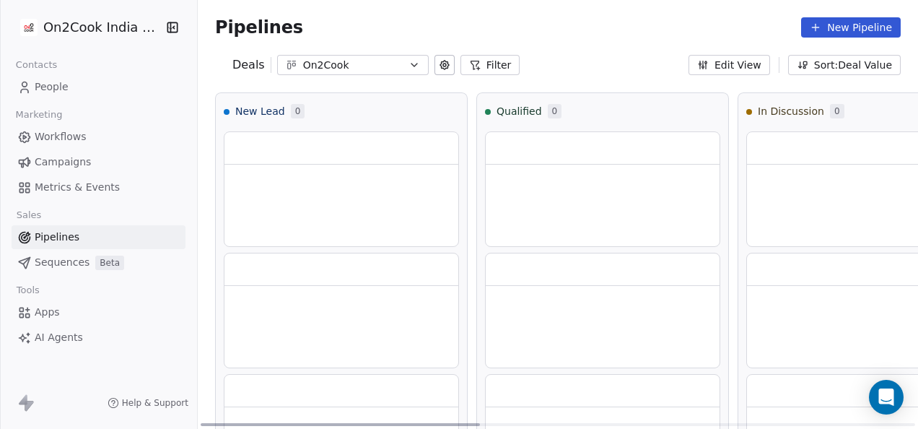
click at [491, 61] on button "Filter" at bounding box center [491, 65] width 60 height 20
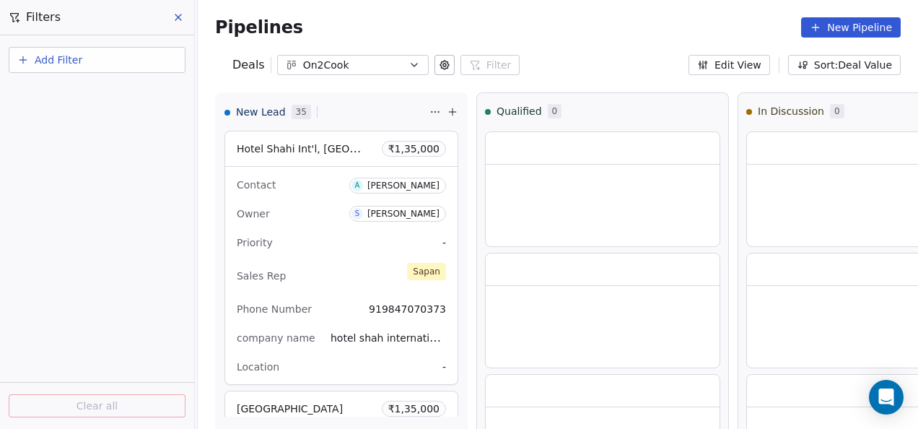
click at [137, 63] on button "Add Filter" at bounding box center [97, 60] width 177 height 26
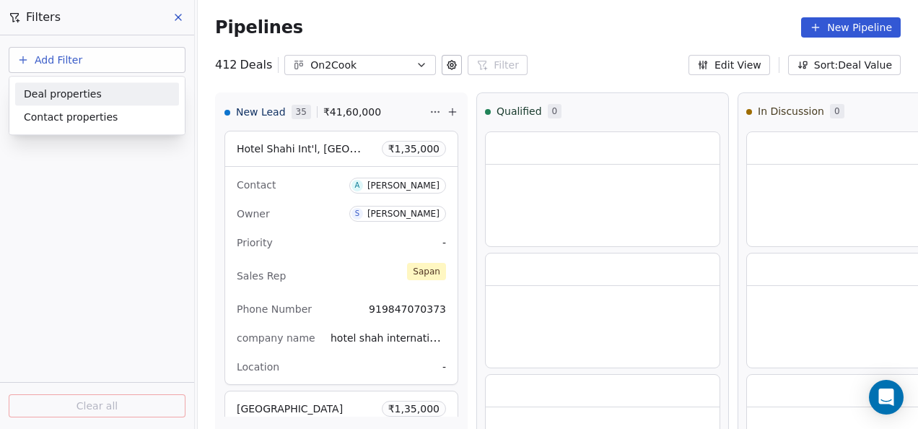
click at [99, 100] on div "Deal properties" at bounding box center [97, 94] width 147 height 15
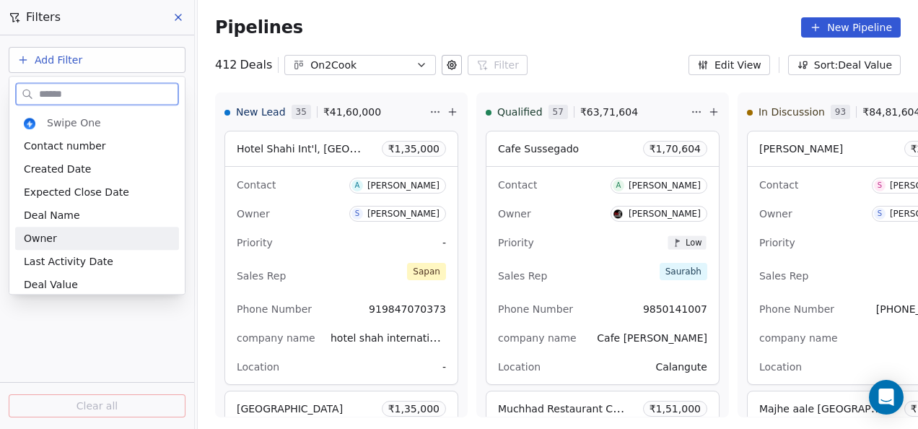
click at [87, 234] on div "Owner" at bounding box center [97, 238] width 147 height 14
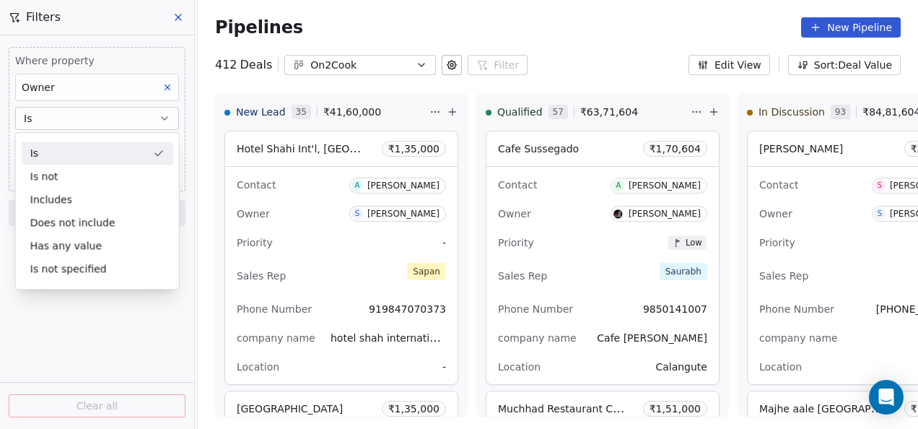
click at [87, 143] on div "Is" at bounding box center [98, 153] width 152 height 23
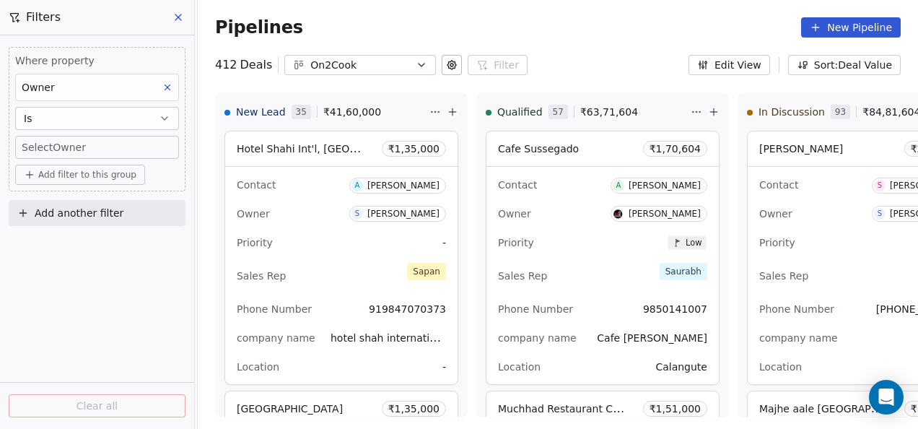
click at [87, 150] on body "On2Cook India Pvt. Ltd. Contacts People Marketing Workflows Campaigns Metrics &…" at bounding box center [459, 214] width 918 height 429
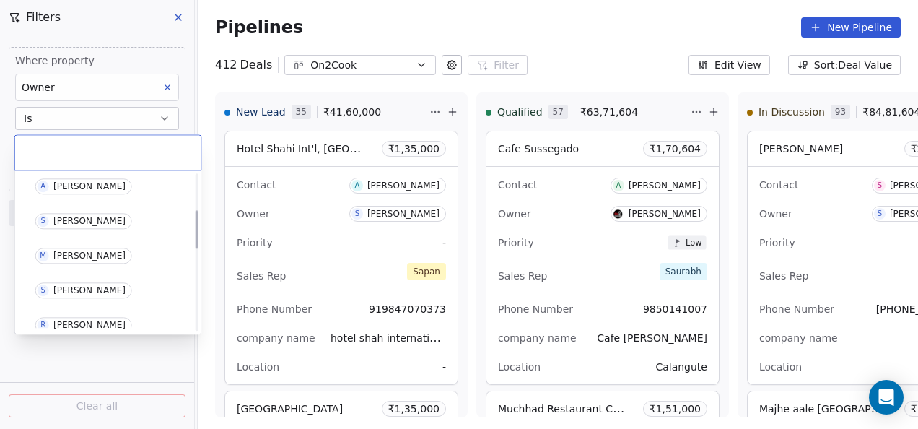
scroll to position [144, 0]
click at [82, 184] on div "[PERSON_NAME]" at bounding box center [89, 185] width 72 height 10
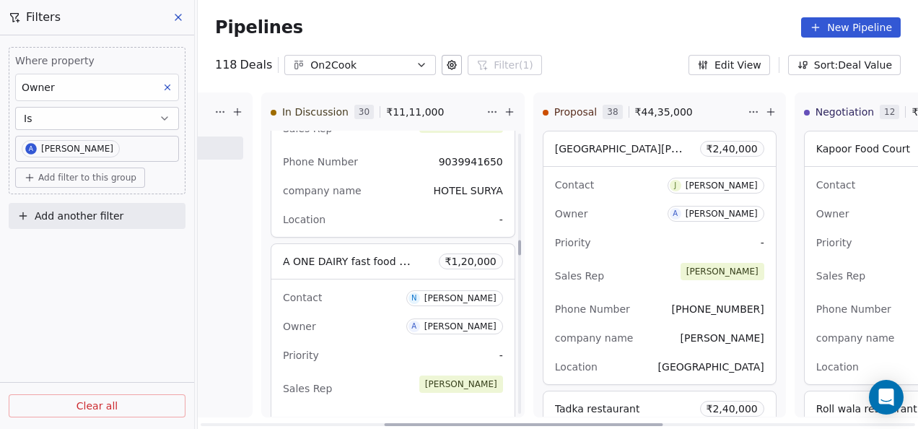
scroll to position [2094, 0]
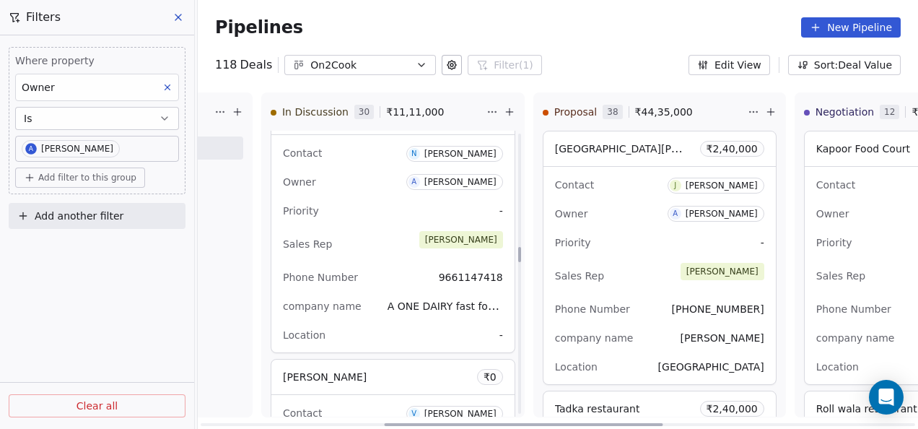
click at [374, 252] on div "Sales Rep [PERSON_NAME]" at bounding box center [393, 244] width 220 height 32
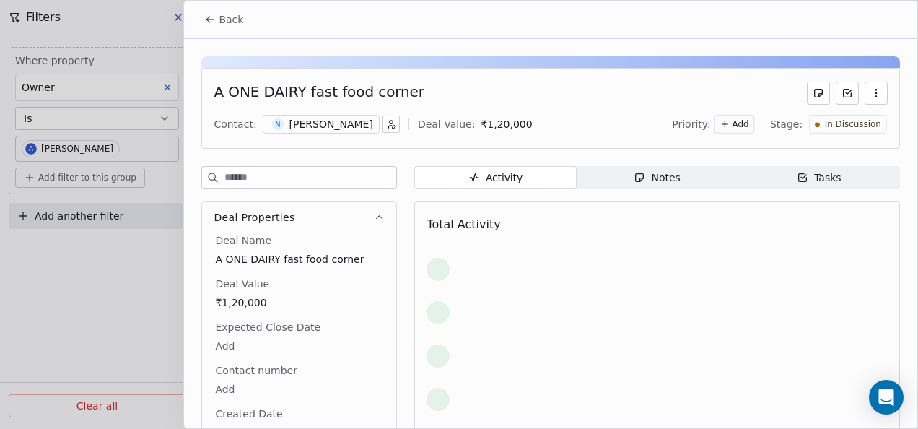
click at [635, 188] on div "Activity Activity Notes Notes Tasks Tasks Total Activity" at bounding box center [657, 348] width 486 height 365
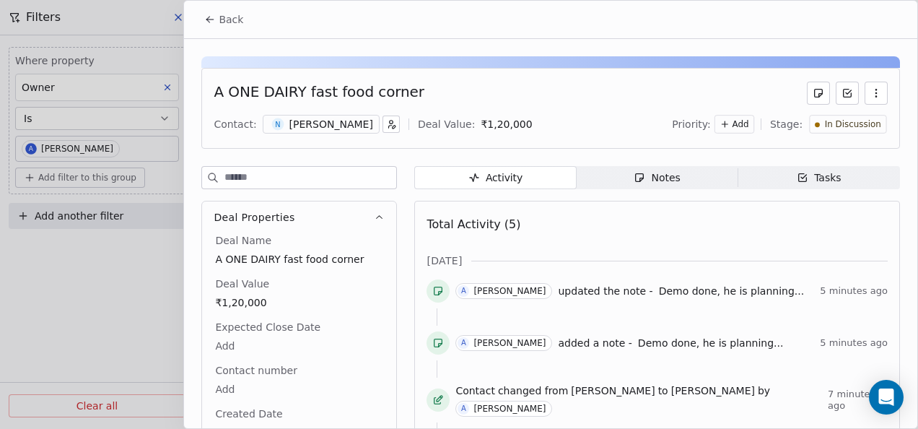
click at [636, 185] on span "Notes Notes" at bounding box center [658, 177] width 162 height 23
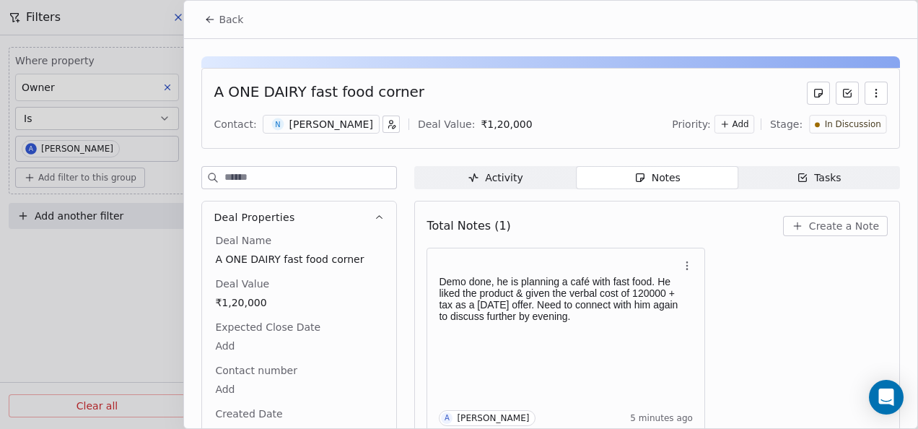
click at [214, 14] on icon at bounding box center [210, 20] width 12 height 12
